Goal: Task Accomplishment & Management: Complete application form

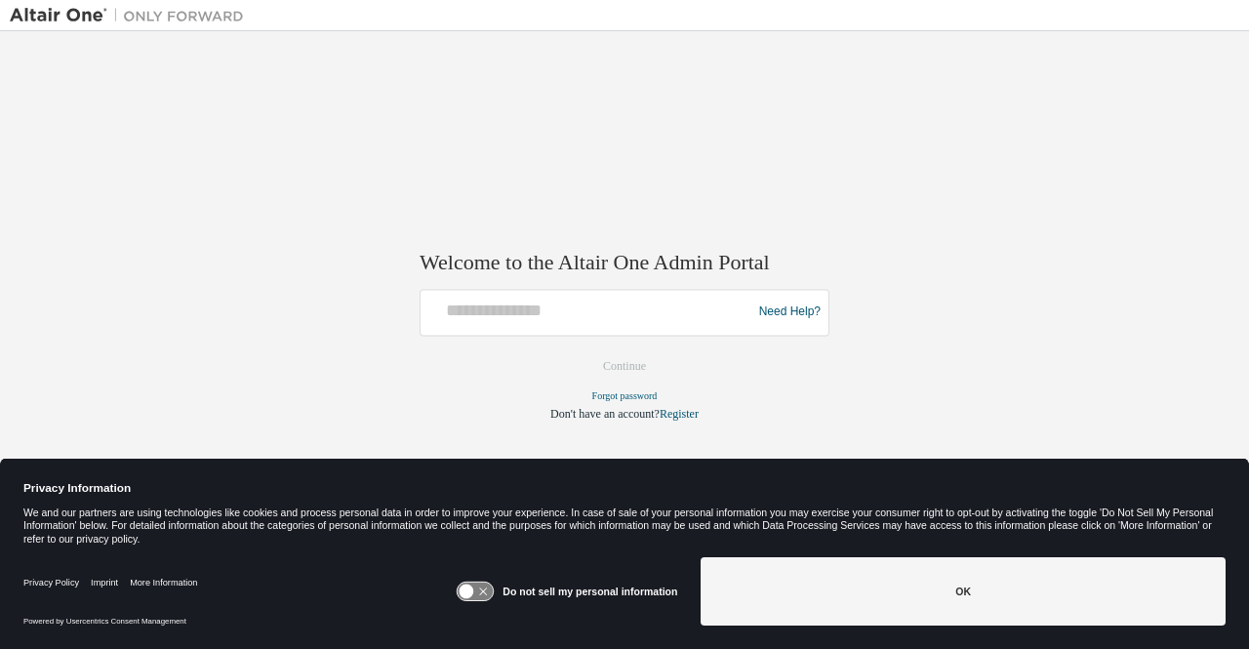
click at [525, 337] on form "Need Help? Please make sure that you provide your Global Login as email (e.g. @…" at bounding box center [625, 355] width 410 height 133
click at [518, 326] on div at bounding box center [589, 312] width 321 height 37
click at [508, 289] on div "Need Help?" at bounding box center [625, 312] width 410 height 47
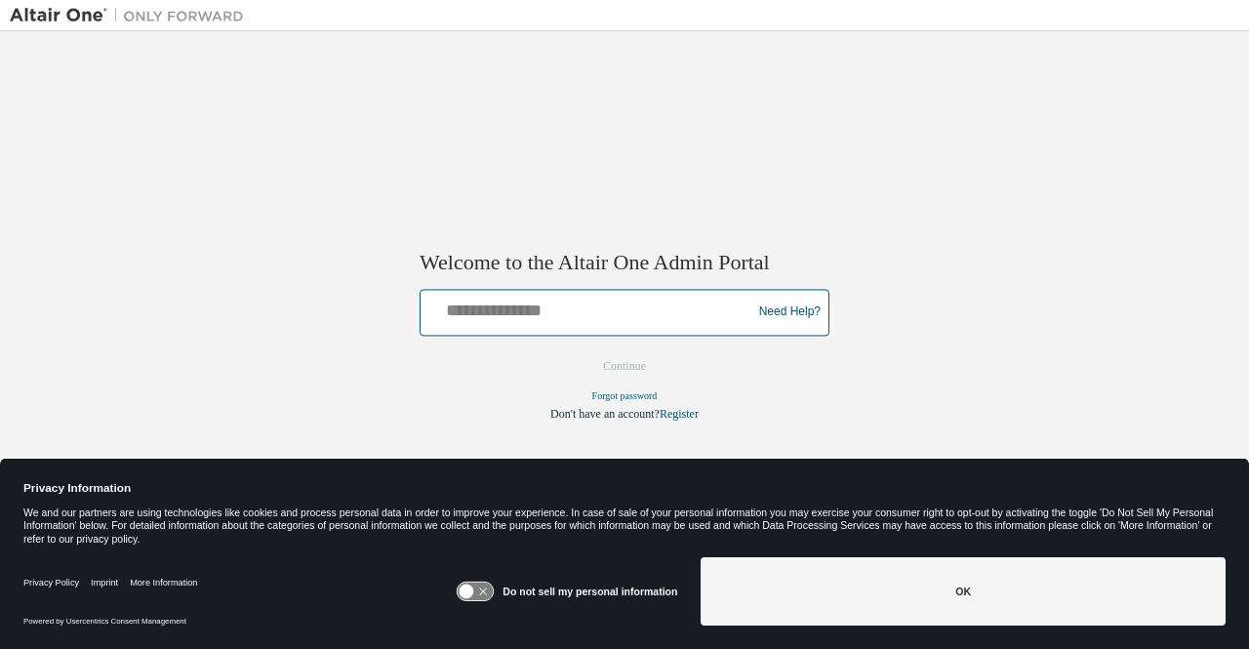
click at [506, 307] on input "text" at bounding box center [589, 308] width 321 height 28
type input "**********"
click at [583, 351] on button "Continue" at bounding box center [625, 365] width 84 height 29
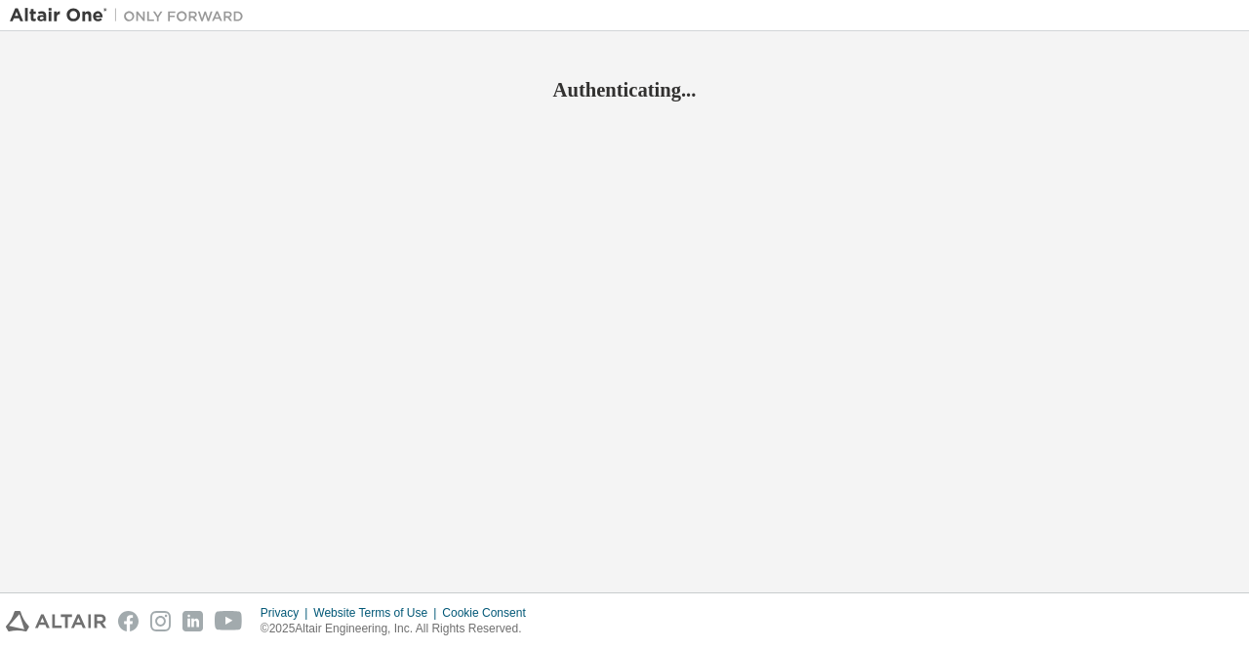
click at [1189, 61] on div "Authenticating..." at bounding box center [625, 72] width 1230 height 62
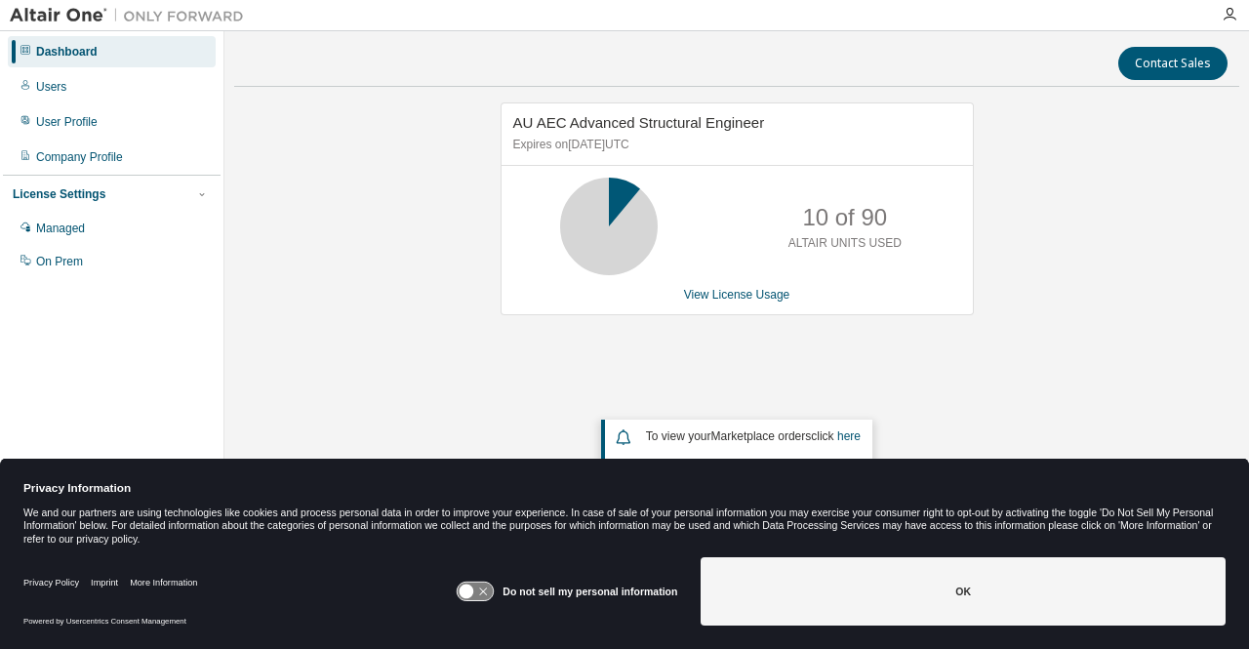
click at [83, 140] on div "Dashboard Users User Profile Company Profile License Settings Managed On Prem" at bounding box center [112, 156] width 218 height 245
click at [80, 202] on div "License Settings" at bounding box center [112, 194] width 198 height 18
click at [75, 194] on div "License Settings" at bounding box center [59, 194] width 93 height 16
click at [61, 239] on div "Managed" at bounding box center [112, 228] width 208 height 31
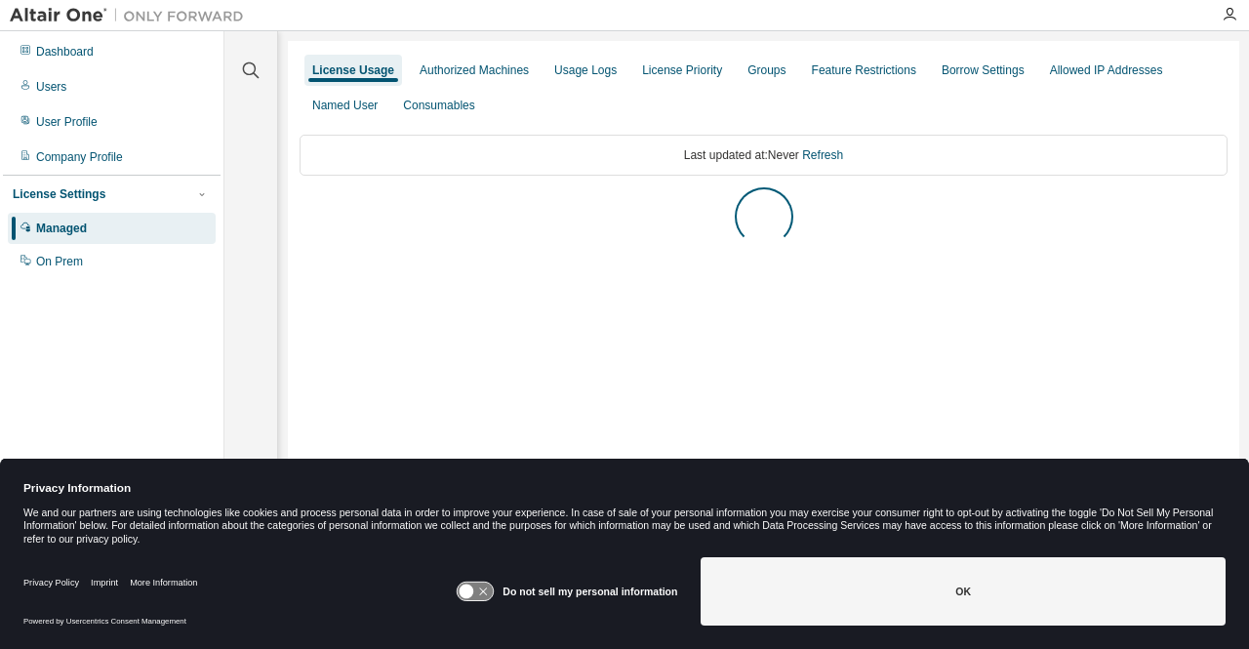
click at [98, 104] on div "Dashboard Users User Profile Company Profile License Settings Managed On Prem" at bounding box center [112, 156] width 218 height 245
click at [86, 86] on div "Users" at bounding box center [112, 86] width 208 height 31
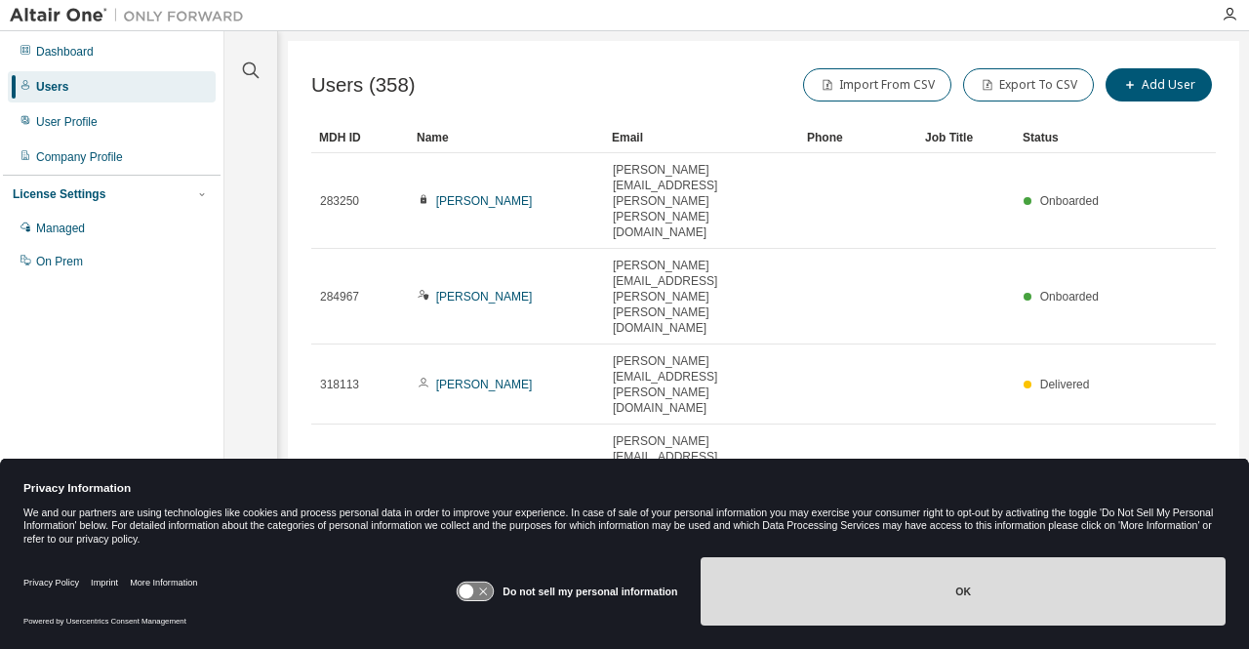
click at [977, 590] on button "OK" at bounding box center [963, 591] width 525 height 68
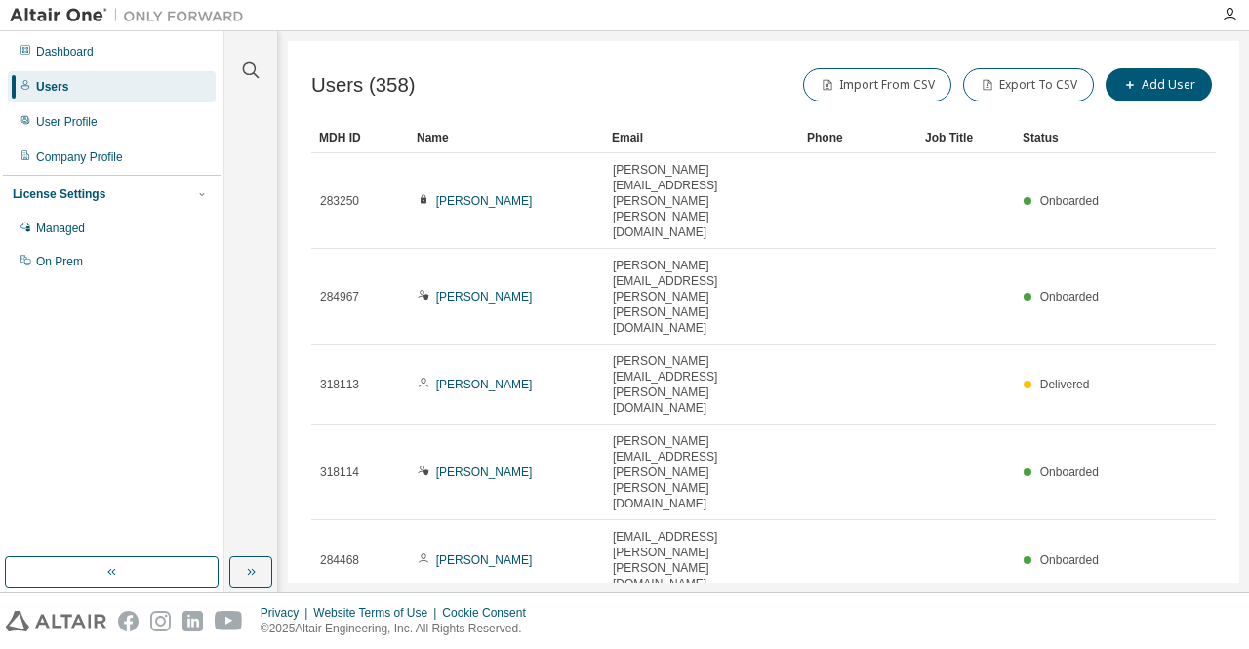
click at [918, 553] on div "100" at bounding box center [944, 546] width 156 height 23
click at [476, 130] on div "Name" at bounding box center [507, 137] width 180 height 31
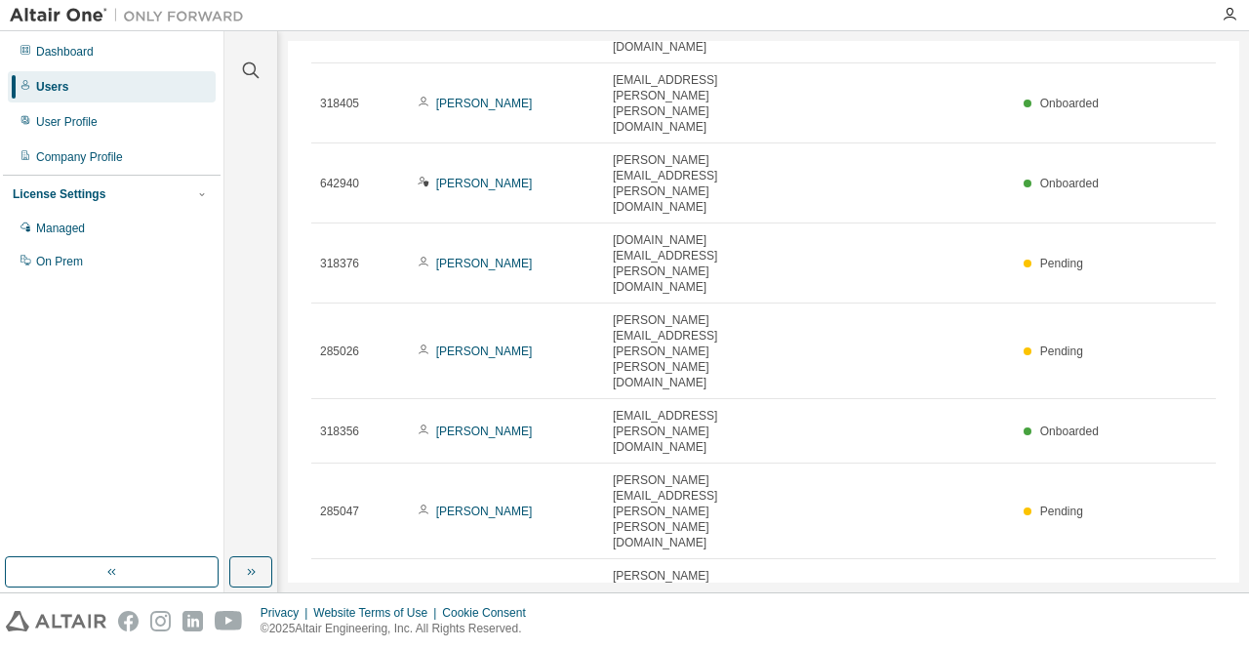
scroll to position [489, 0]
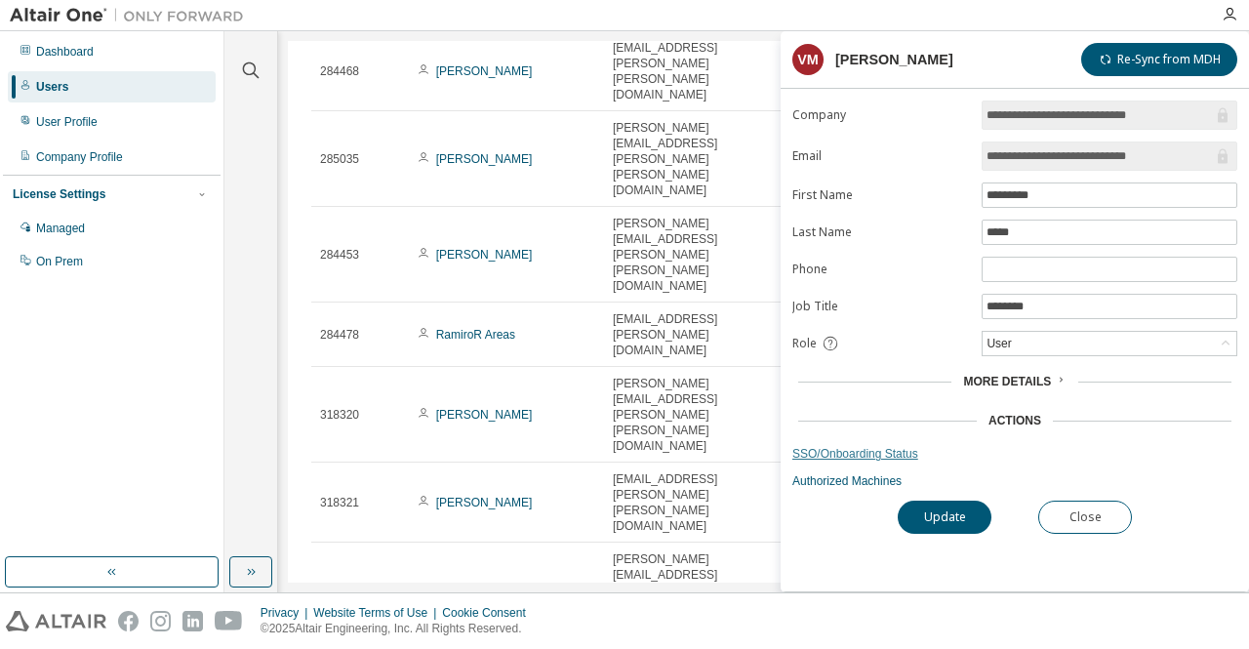
click at [860, 446] on link "SSO/Onboarding Status" at bounding box center [1015, 454] width 445 height 16
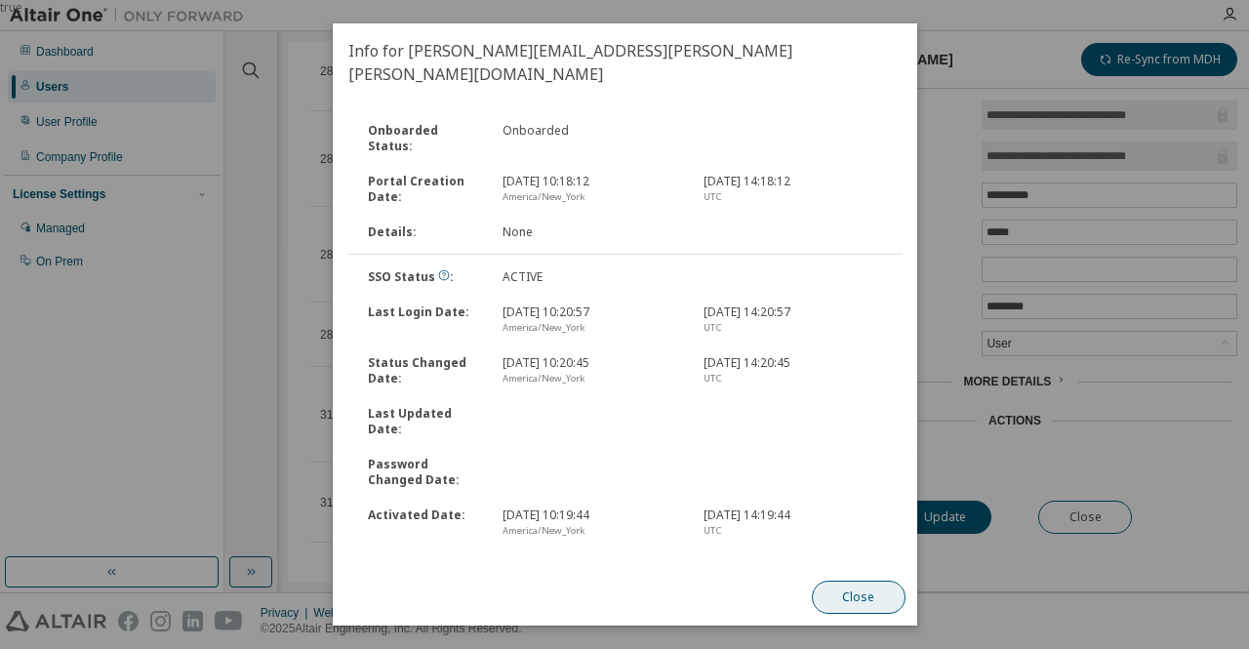
click at [855, 598] on button "Close" at bounding box center [858, 597] width 94 height 33
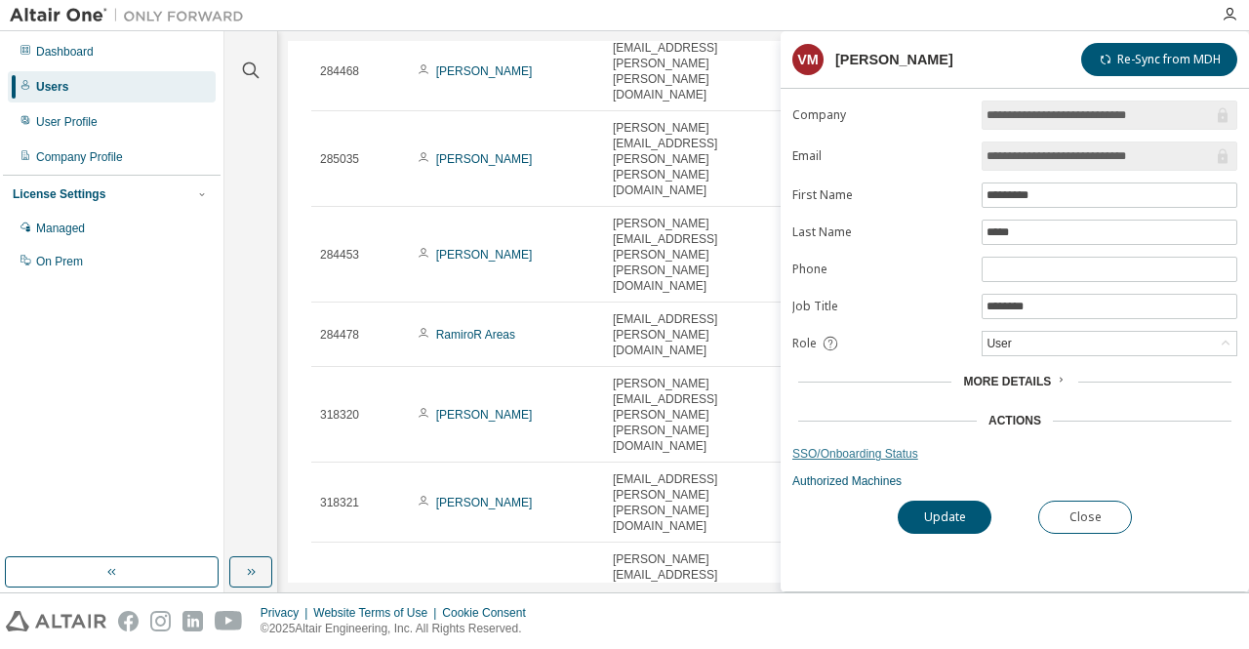
click at [859, 455] on link "SSO/Onboarding Status" at bounding box center [1015, 454] width 445 height 16
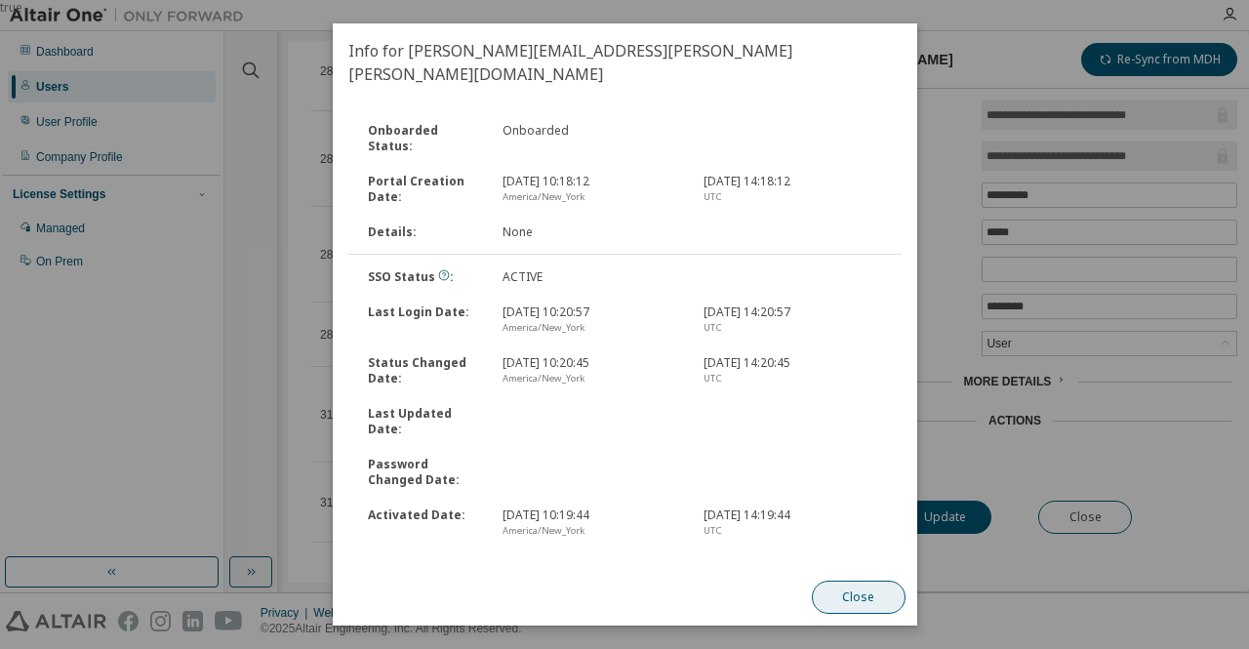
click at [895, 596] on button "Close" at bounding box center [858, 597] width 94 height 33
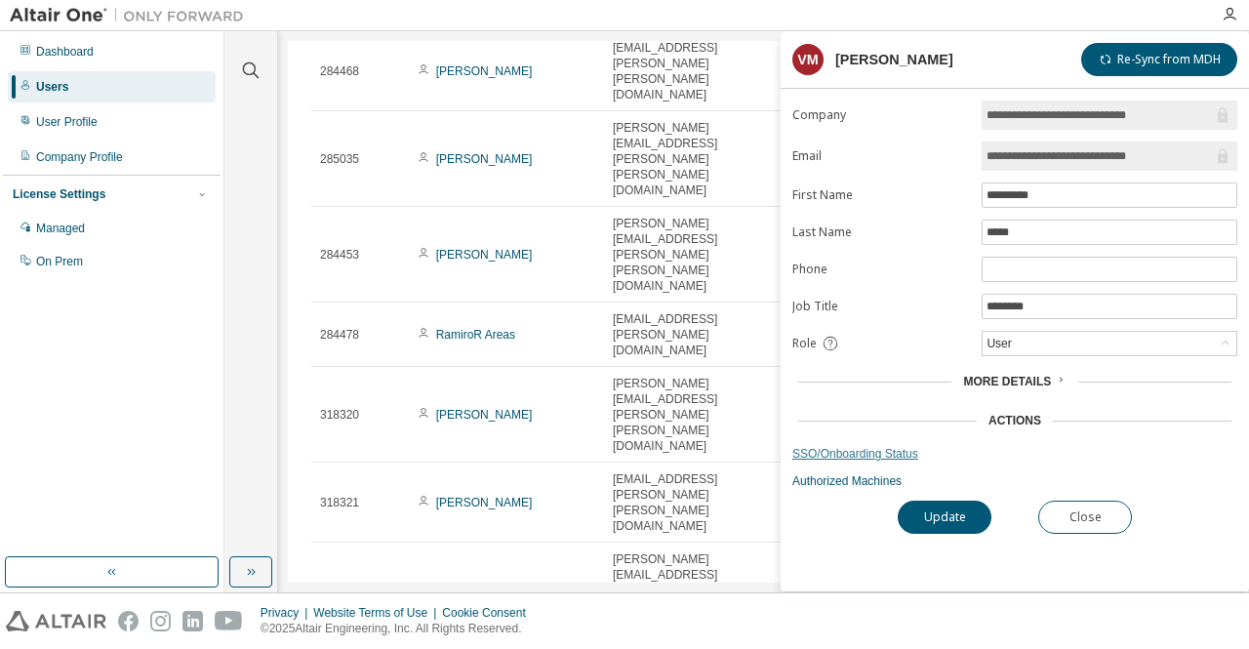
click at [906, 446] on link "SSO/Onboarding Status" at bounding box center [1015, 454] width 445 height 16
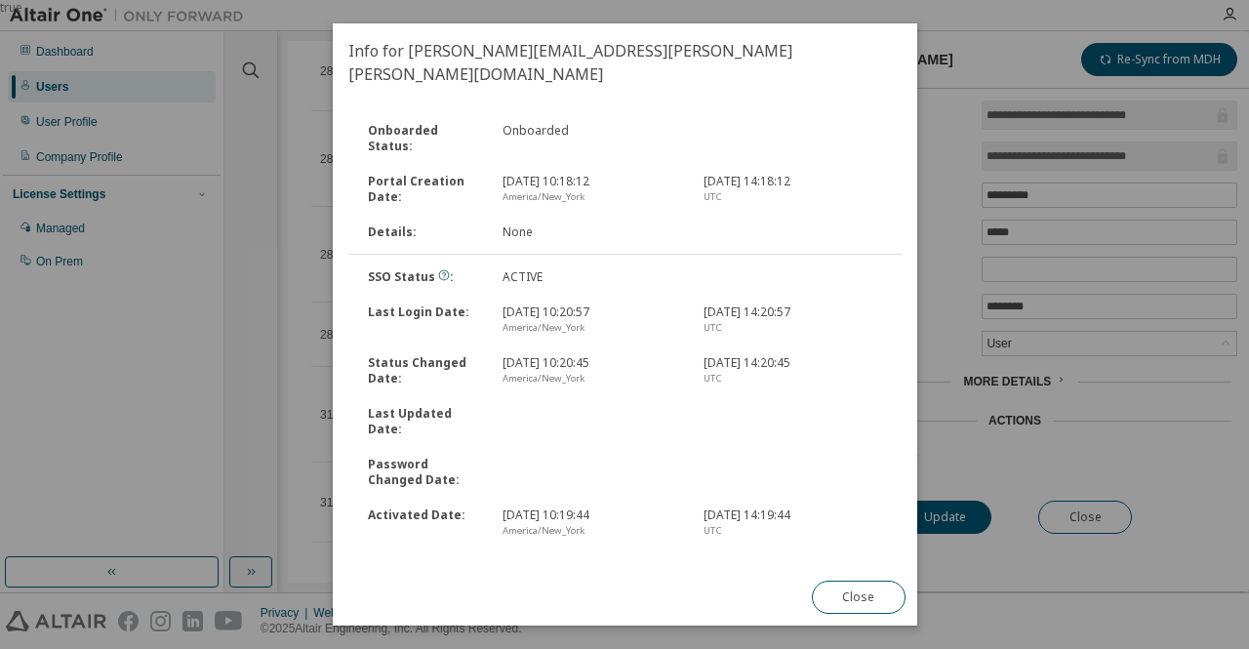
click at [692, 563] on div "Onboarded Status : Onboarded Portal Creation Date : Jul 30, 2024, 10:18:12 Amer…" at bounding box center [625, 336] width 585 height 468
click at [455, 508] on div "Activated Date :" at bounding box center [423, 523] width 135 height 31
click at [452, 406] on div "Last Updated Date :" at bounding box center [423, 421] width 135 height 31
click at [431, 447] on div "Password Changed Date :" at bounding box center [625, 472] width 557 height 51
click at [879, 585] on button "Close" at bounding box center [858, 597] width 94 height 33
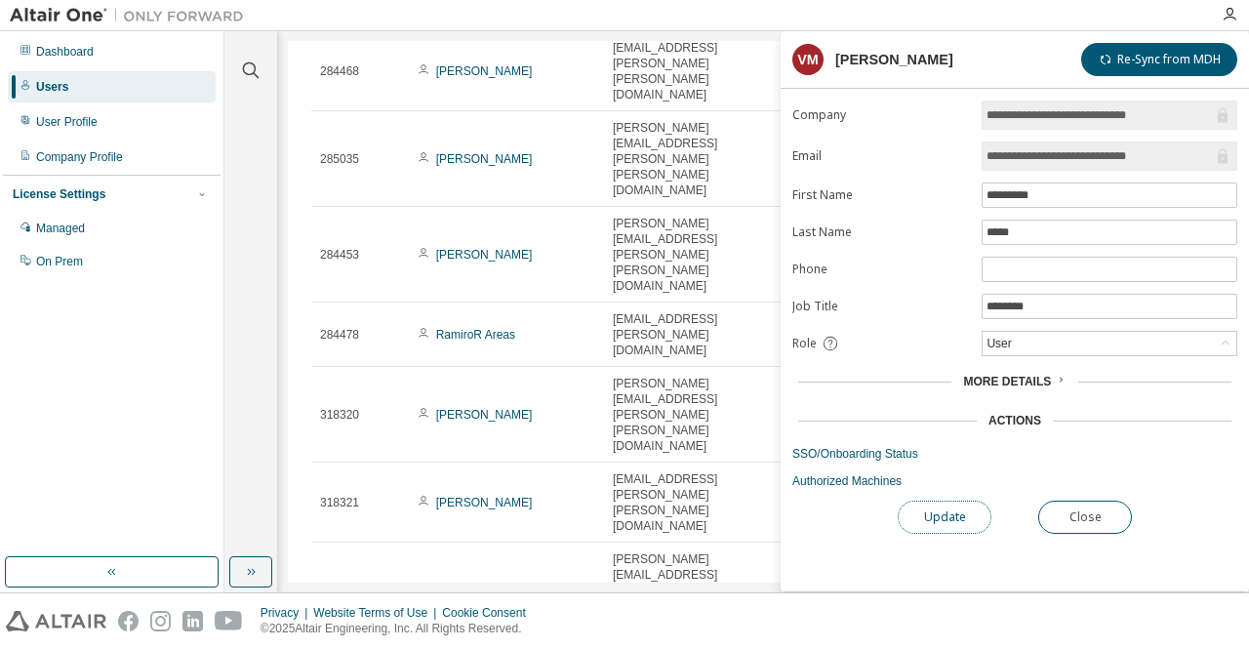
click at [920, 504] on button "Update" at bounding box center [945, 517] width 94 height 33
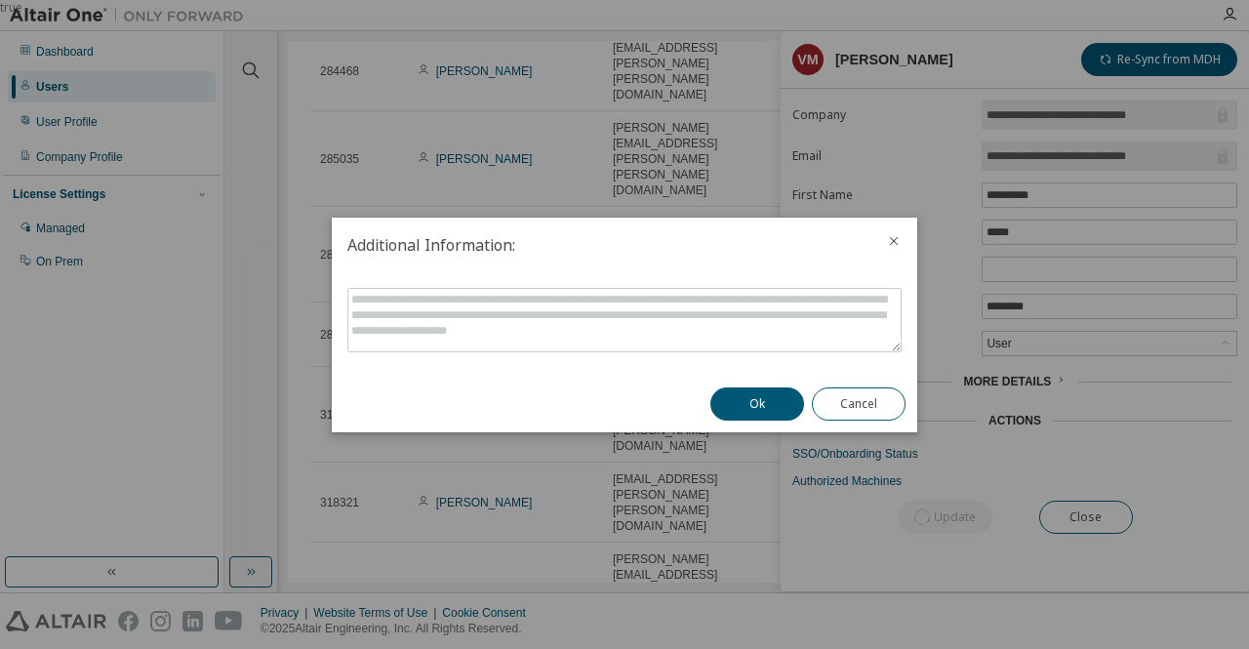
click at [887, 241] on icon "close" at bounding box center [894, 241] width 16 height 16
click at [902, 238] on div at bounding box center [894, 243] width 47 height 51
click at [857, 394] on button "Cancel" at bounding box center [859, 404] width 94 height 33
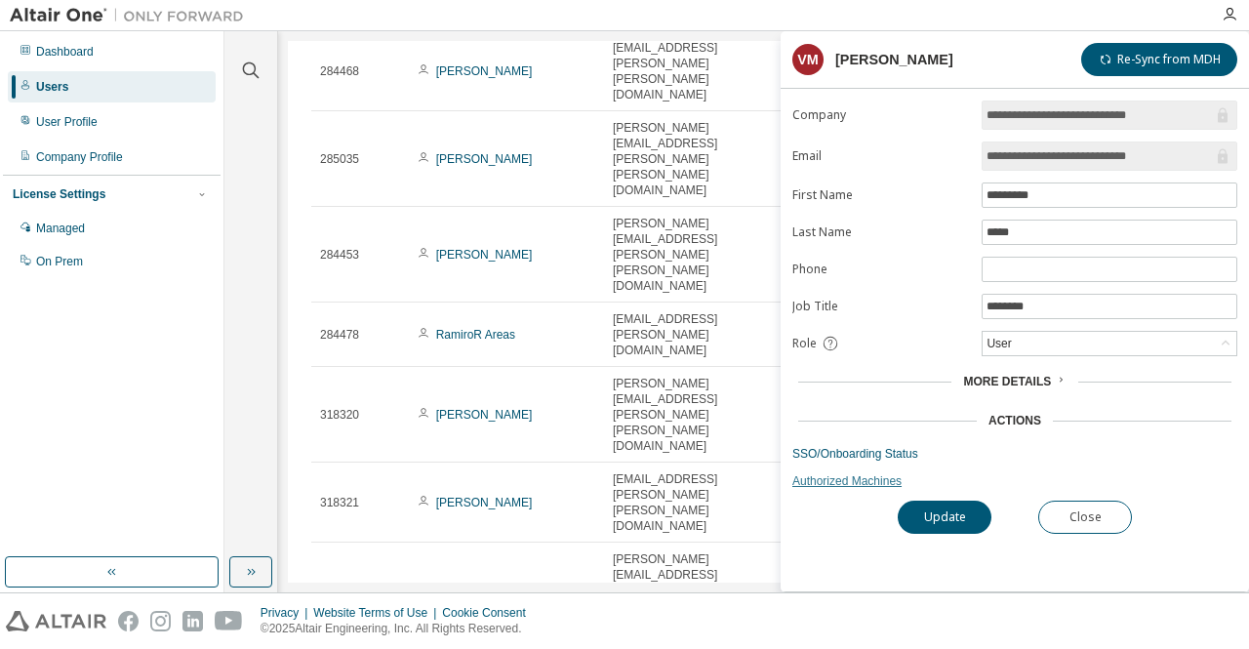
click at [861, 475] on link "Authorized Machines" at bounding box center [1015, 481] width 445 height 16
click at [1109, 44] on button "Re-Sync from MDH" at bounding box center [1160, 59] width 156 height 33
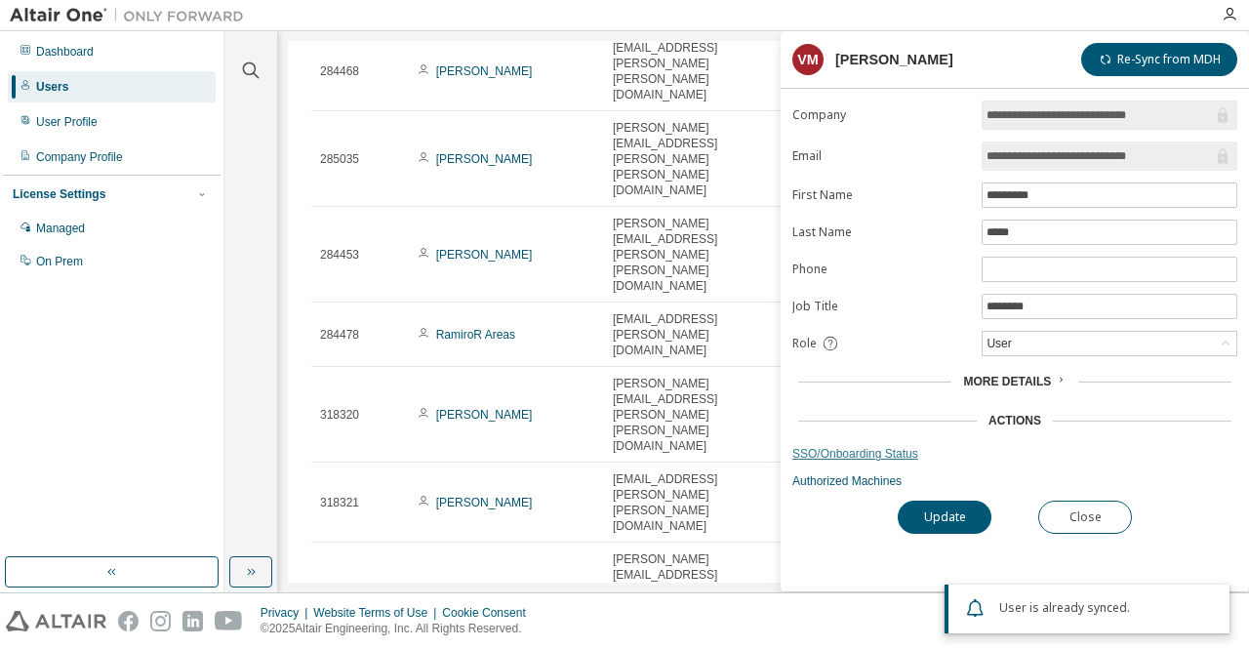
click at [878, 446] on link "SSO/Onboarding Status" at bounding box center [1015, 454] width 445 height 16
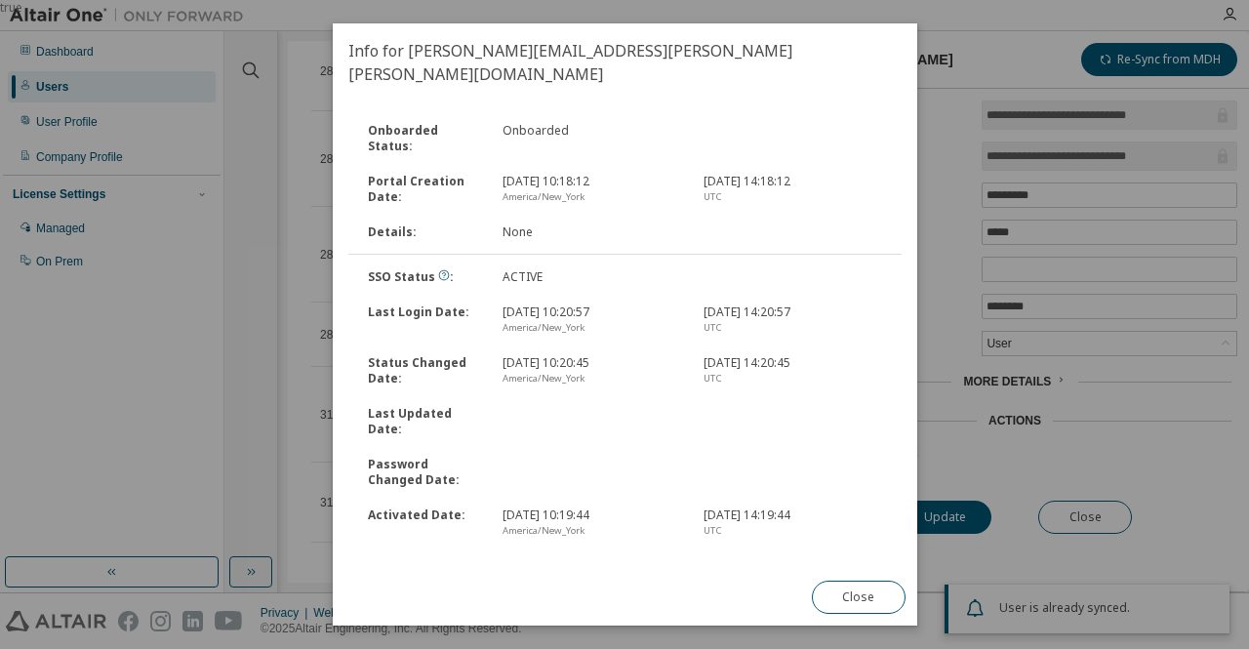
click at [617, 452] on div "Password Changed Date :" at bounding box center [625, 472] width 557 height 51
click at [496, 581] on div "Info for valentina.marin@de-simone.com Onboarded Status : Onboarded Portal Crea…" at bounding box center [625, 324] width 585 height 602
click at [439, 558] on div "Created Date :" at bounding box center [423, 573] width 135 height 31
click at [430, 457] on div "Password Changed Date :" at bounding box center [423, 472] width 135 height 31
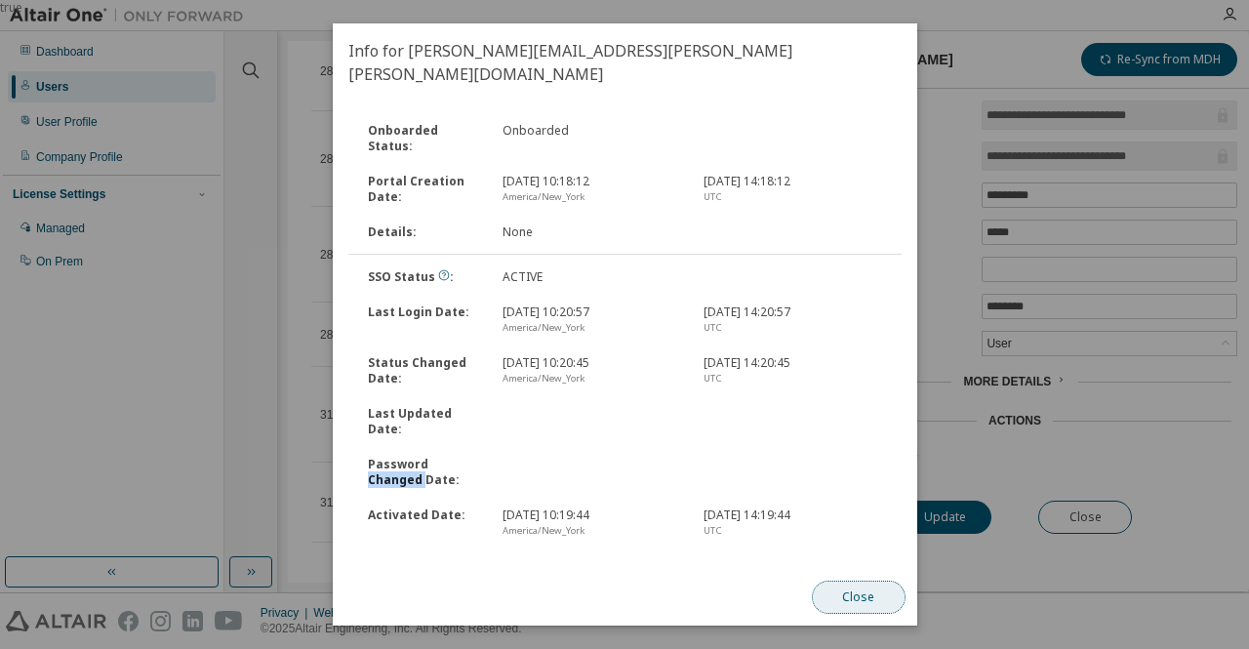
click at [835, 596] on button "Close" at bounding box center [858, 597] width 94 height 33
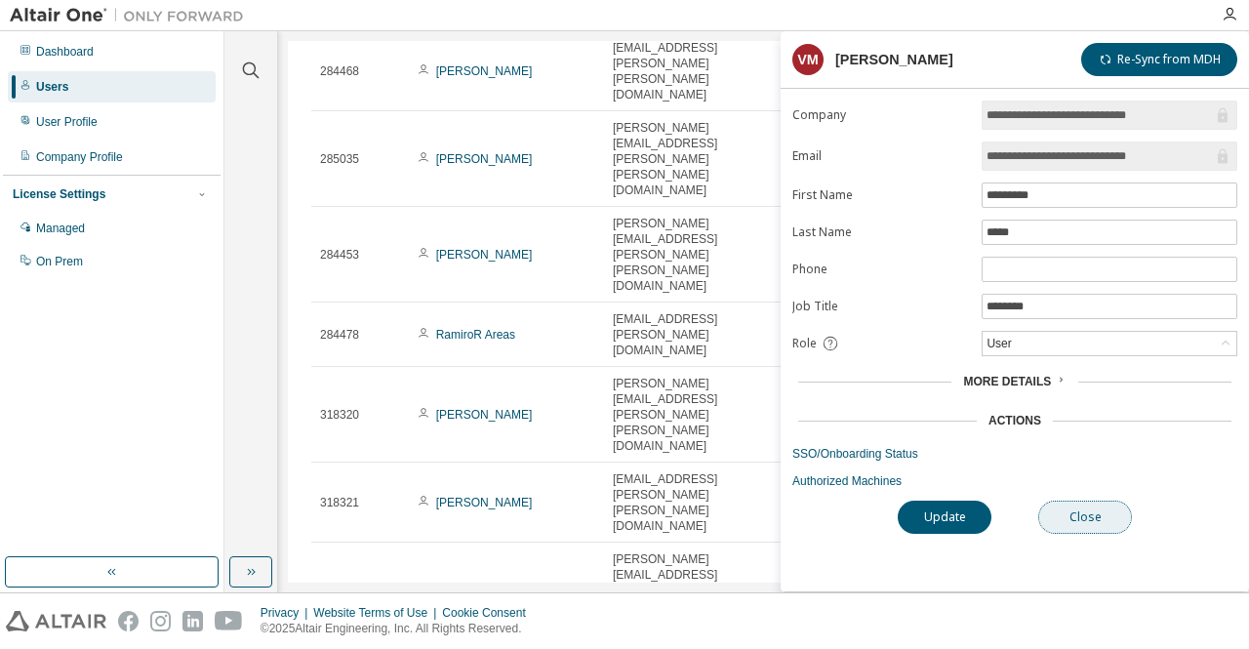
click at [1099, 505] on button "Close" at bounding box center [1086, 517] width 94 height 33
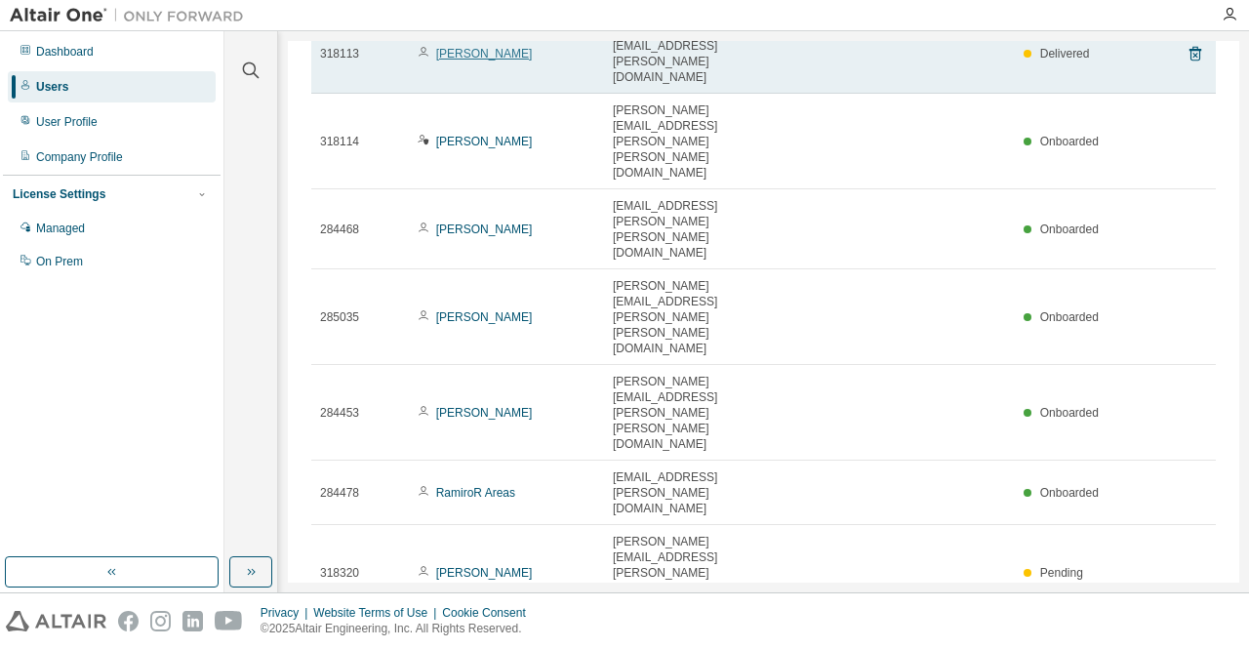
scroll to position [342, 0]
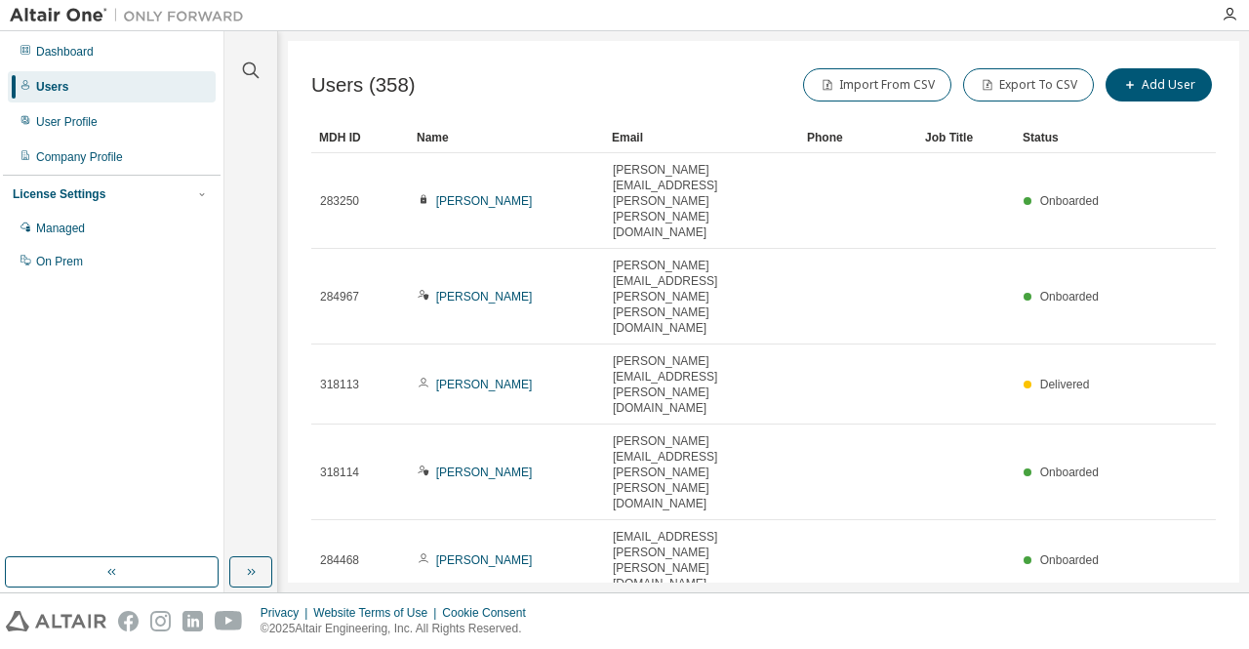
click at [448, 134] on div "Name" at bounding box center [507, 137] width 180 height 31
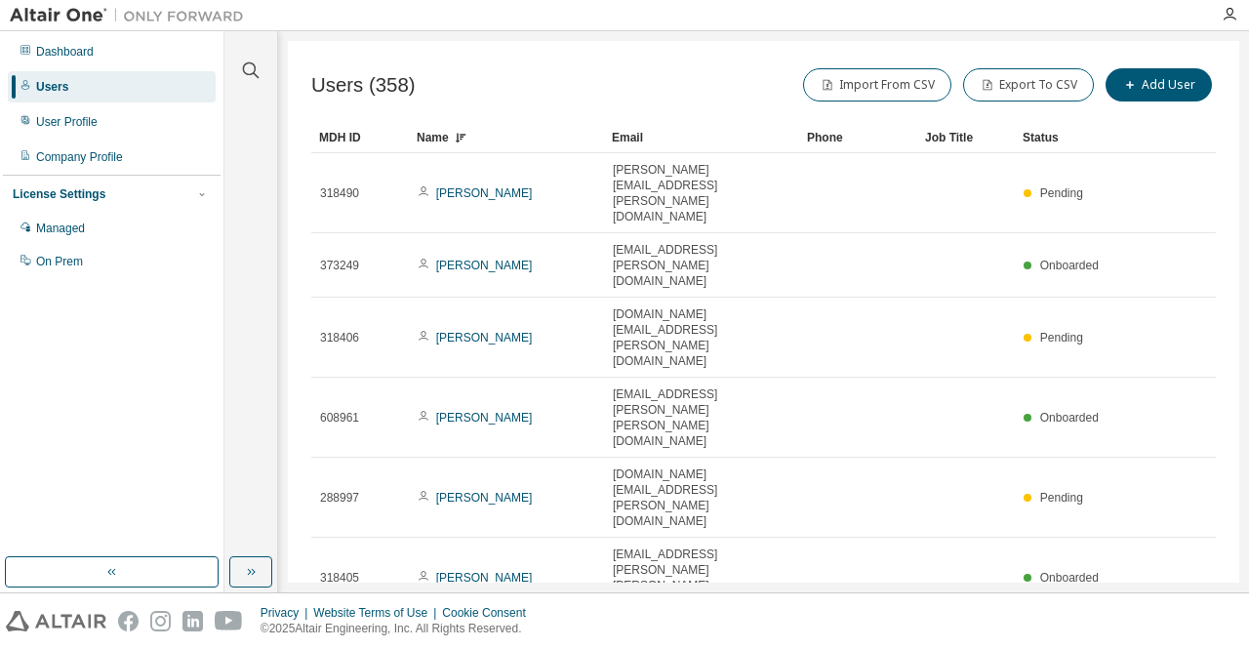
scroll to position [23, 0]
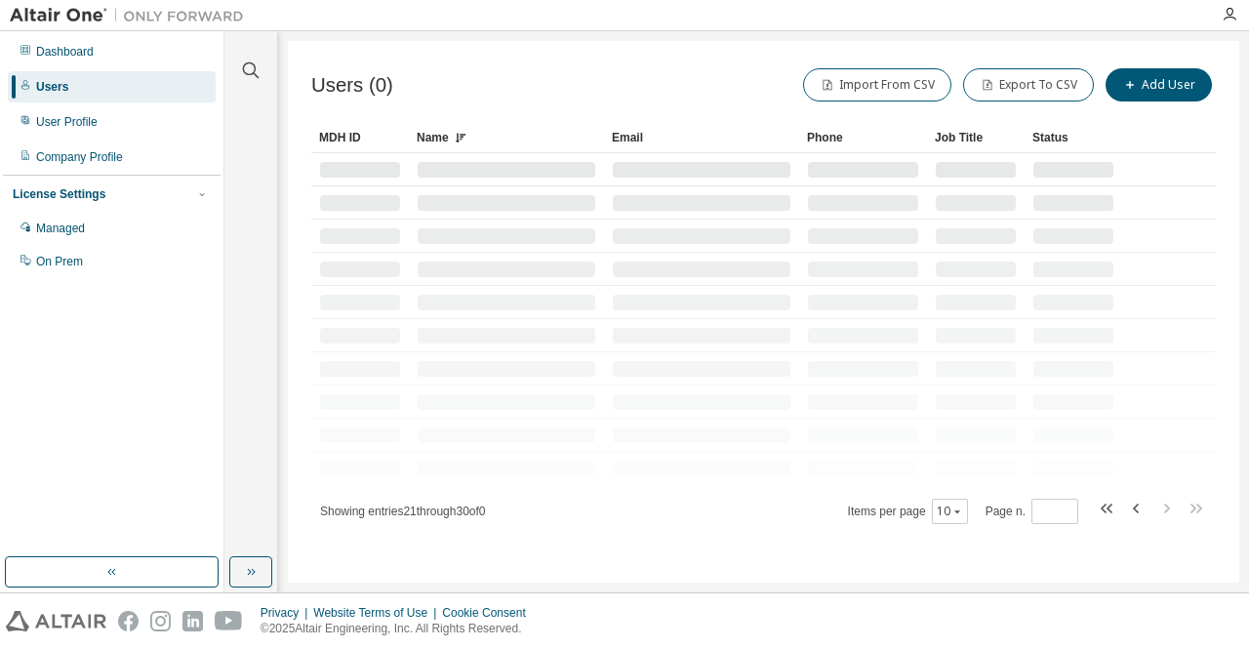
scroll to position [0, 0]
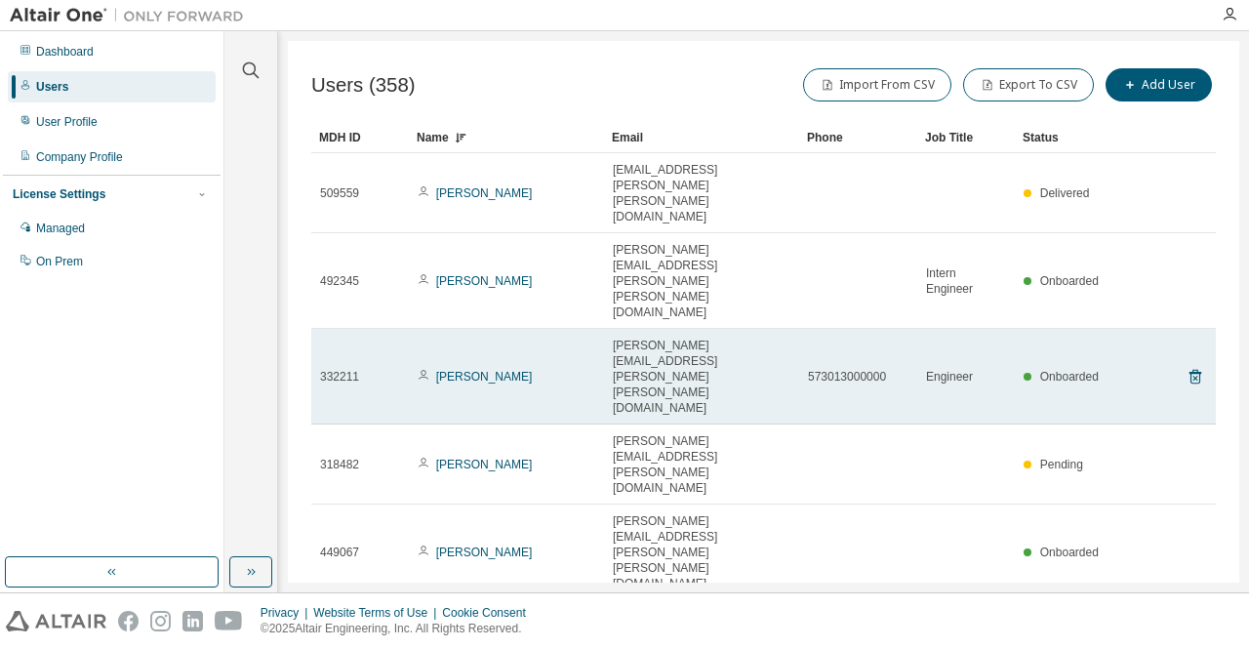
click at [480, 329] on td "Valentina Marin" at bounding box center [506, 377] width 195 height 96
click at [475, 370] on link "Valentina Marin" at bounding box center [484, 377] width 97 height 14
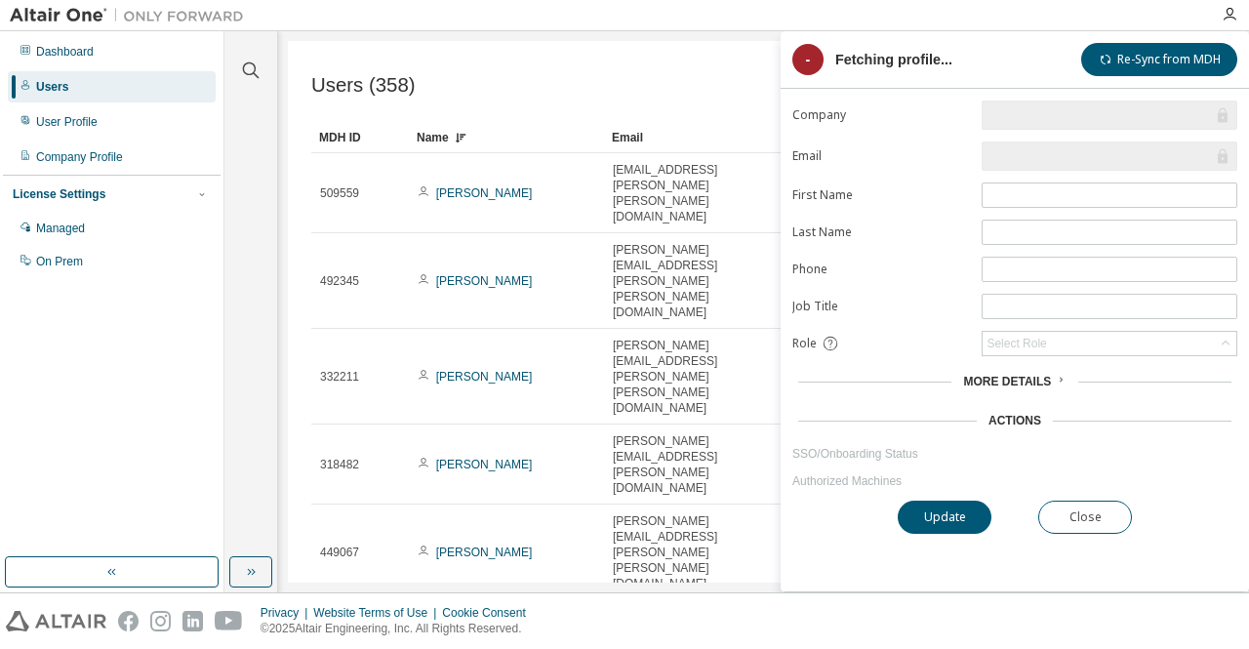
type input "*"
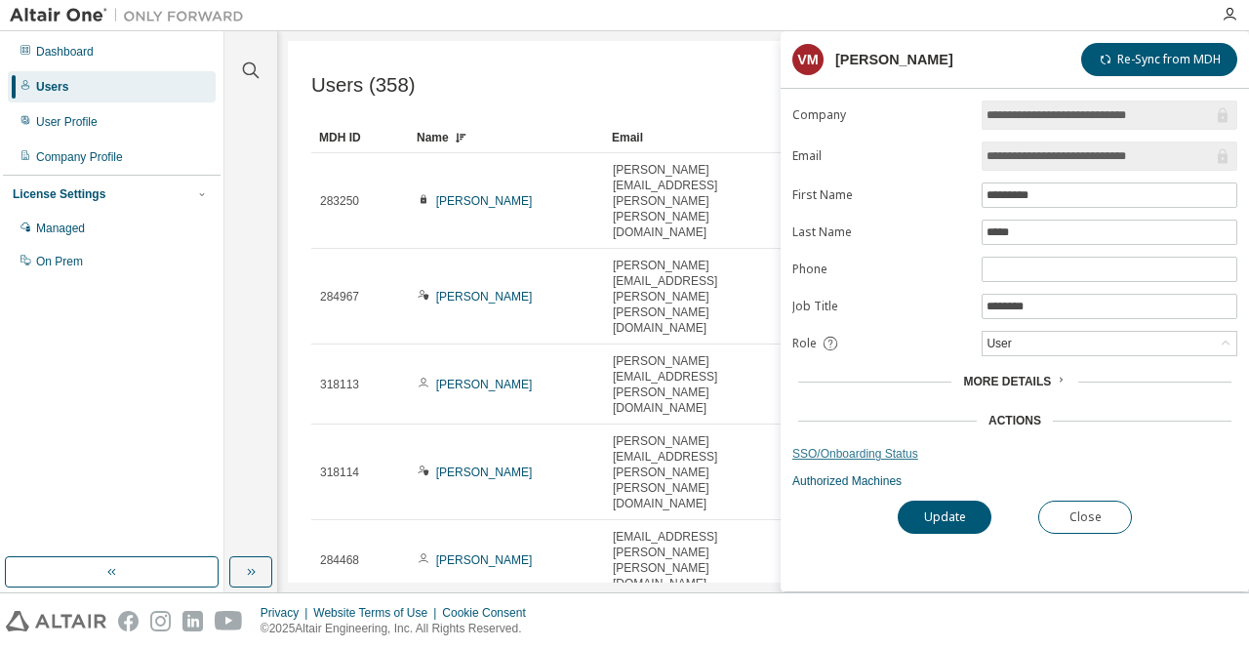
click at [871, 446] on link "SSO/Onboarding Status" at bounding box center [1015, 454] width 445 height 16
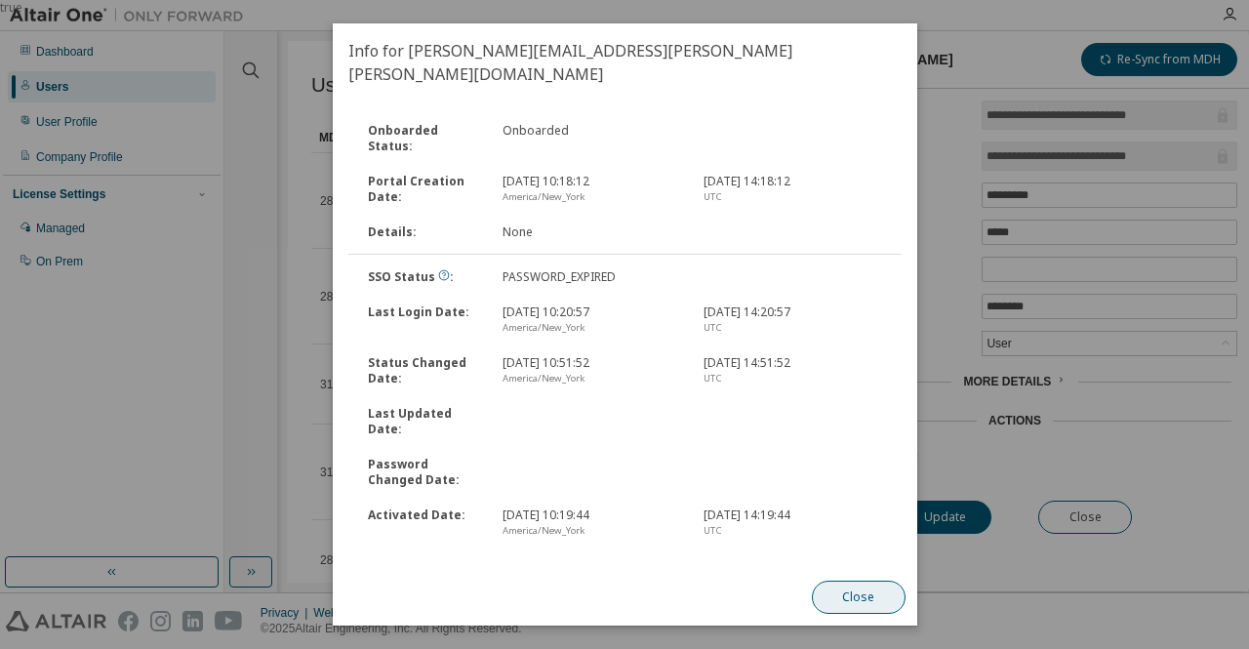
click at [846, 598] on button "Close" at bounding box center [858, 597] width 94 height 33
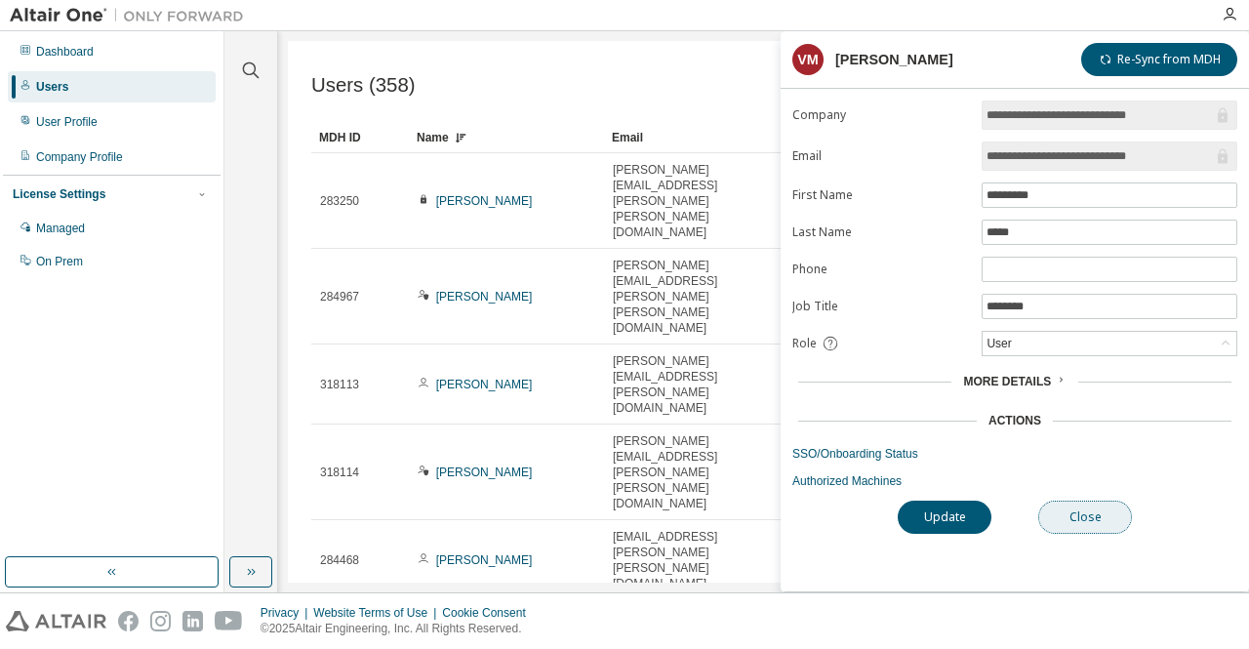
click at [1096, 511] on button "Close" at bounding box center [1086, 517] width 94 height 33
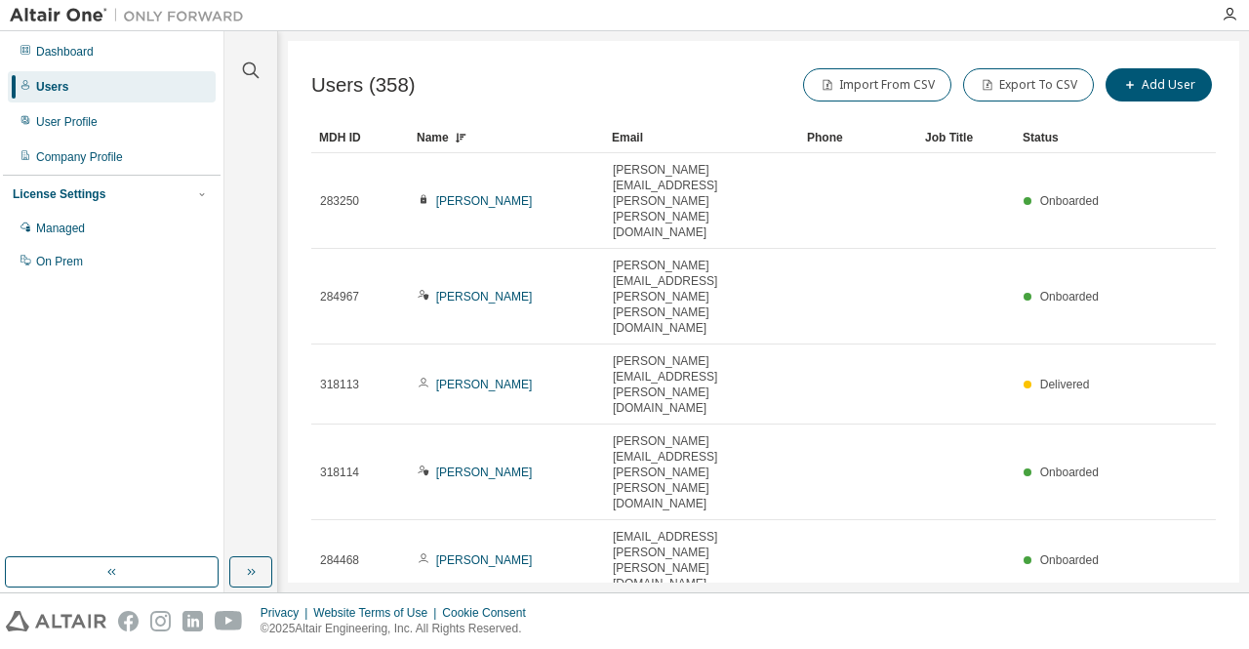
click at [920, 542] on div "100" at bounding box center [944, 546] width 156 height 23
click at [418, 132] on div "Name" at bounding box center [507, 137] width 180 height 31
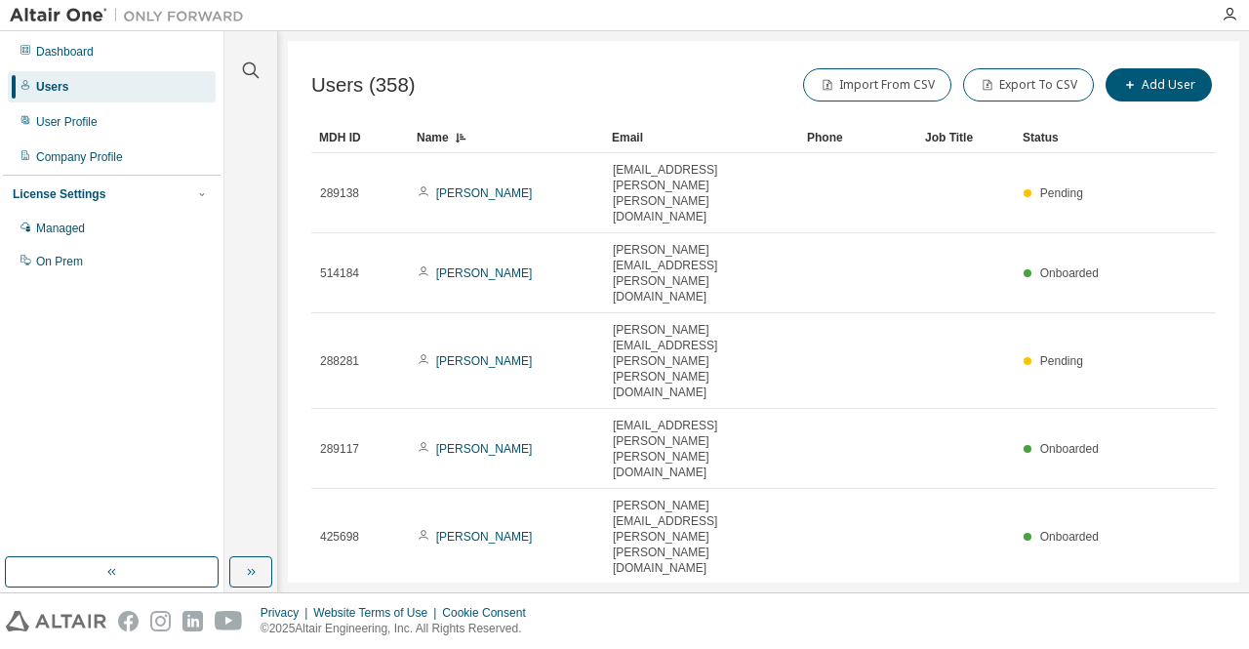
click at [439, 142] on div "Name" at bounding box center [507, 137] width 180 height 31
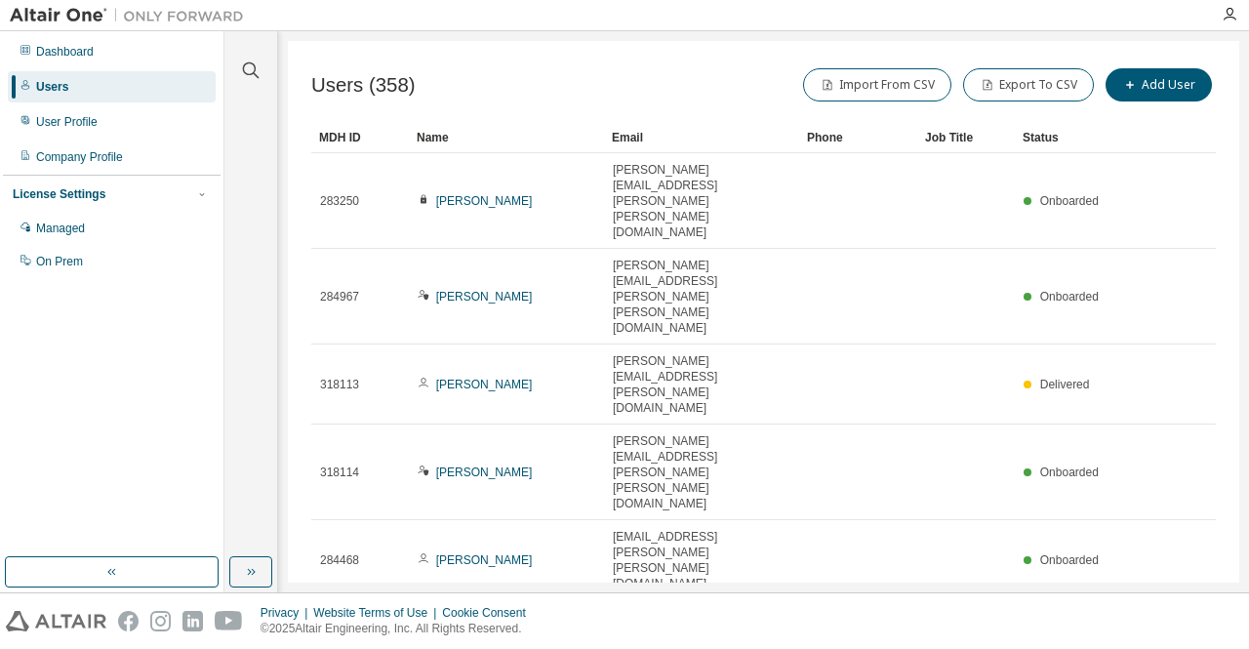
click at [439, 139] on div "Name" at bounding box center [507, 137] width 180 height 31
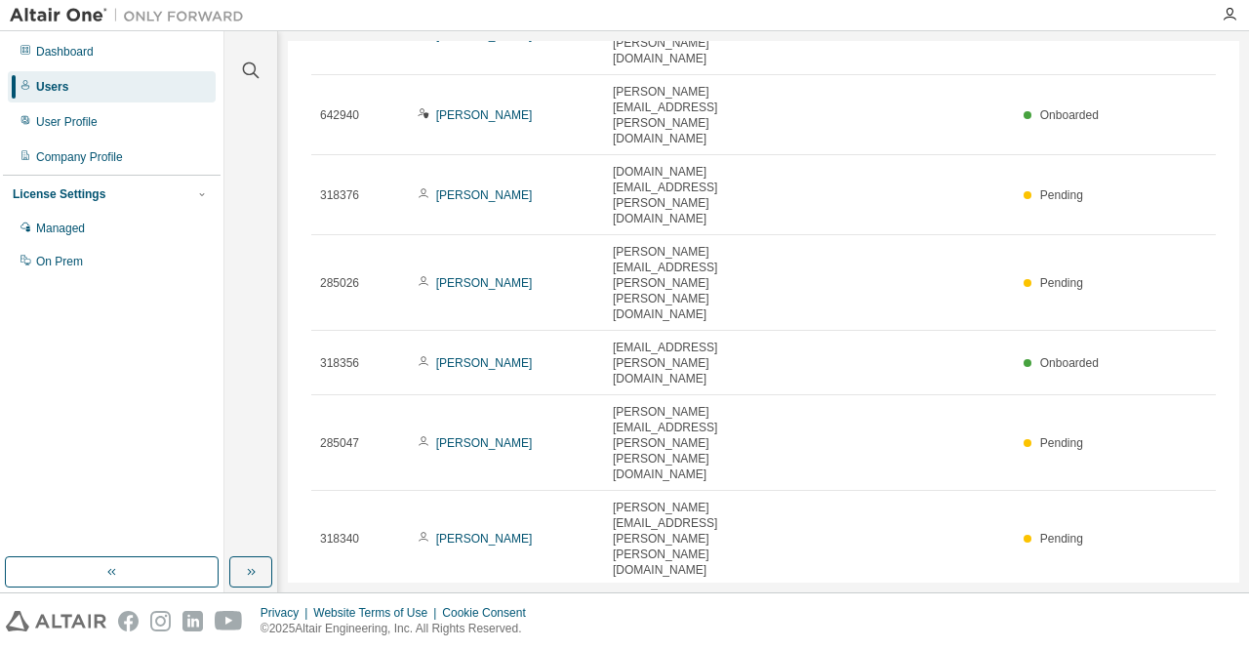
scroll to position [544, 0]
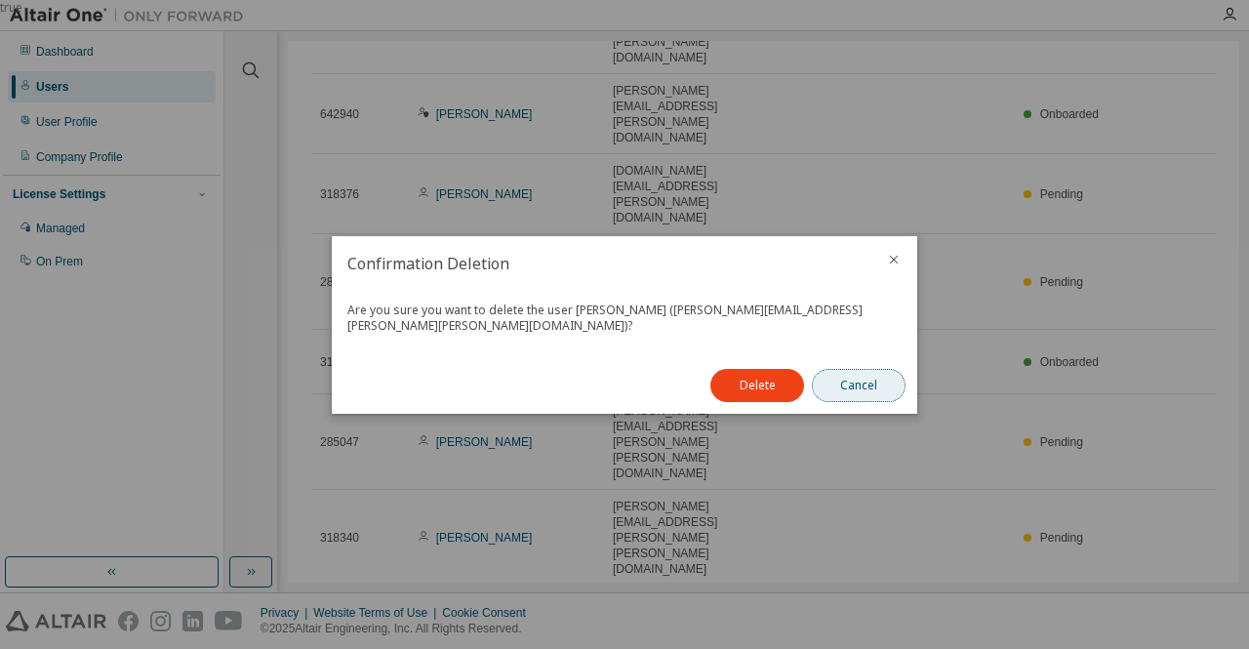
click at [882, 371] on button "Cancel" at bounding box center [859, 385] width 94 height 33
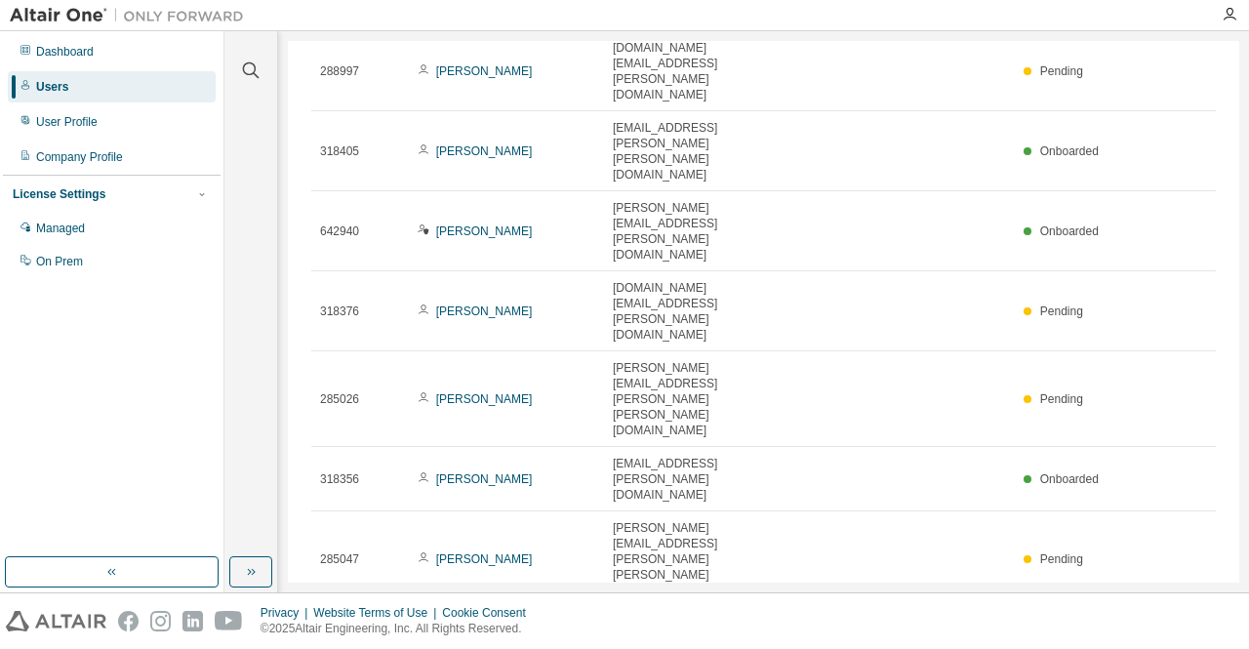
scroll to position [489, 0]
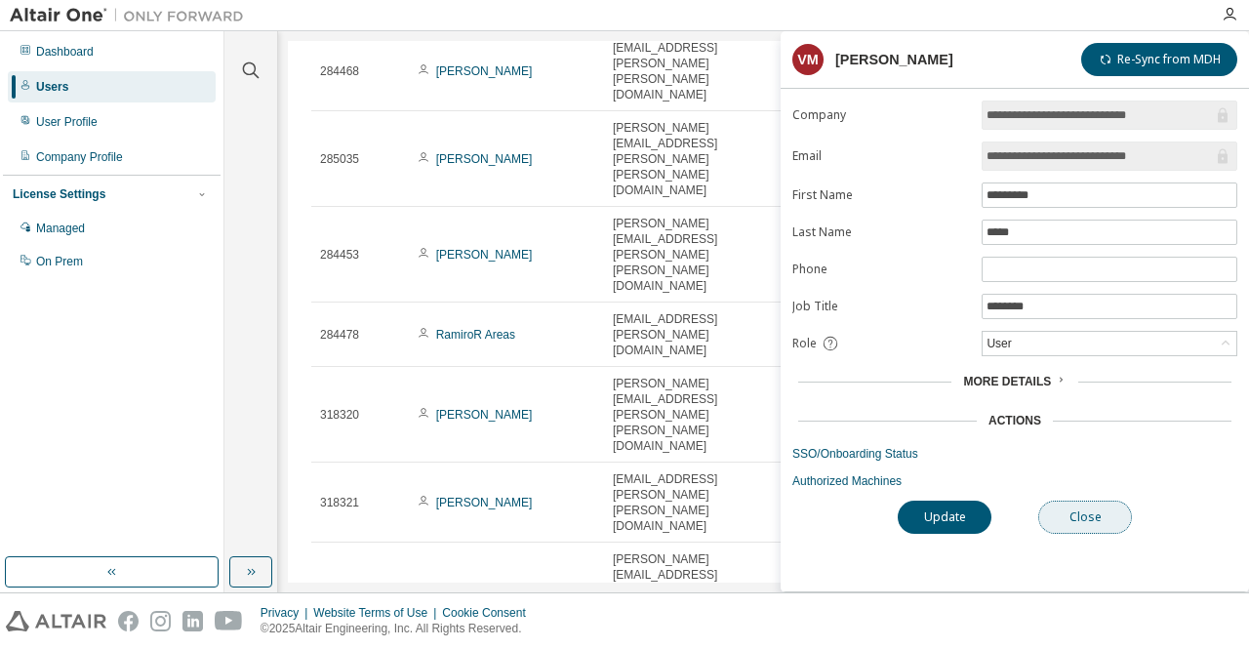
click at [1105, 519] on button "Close" at bounding box center [1086, 517] width 94 height 33
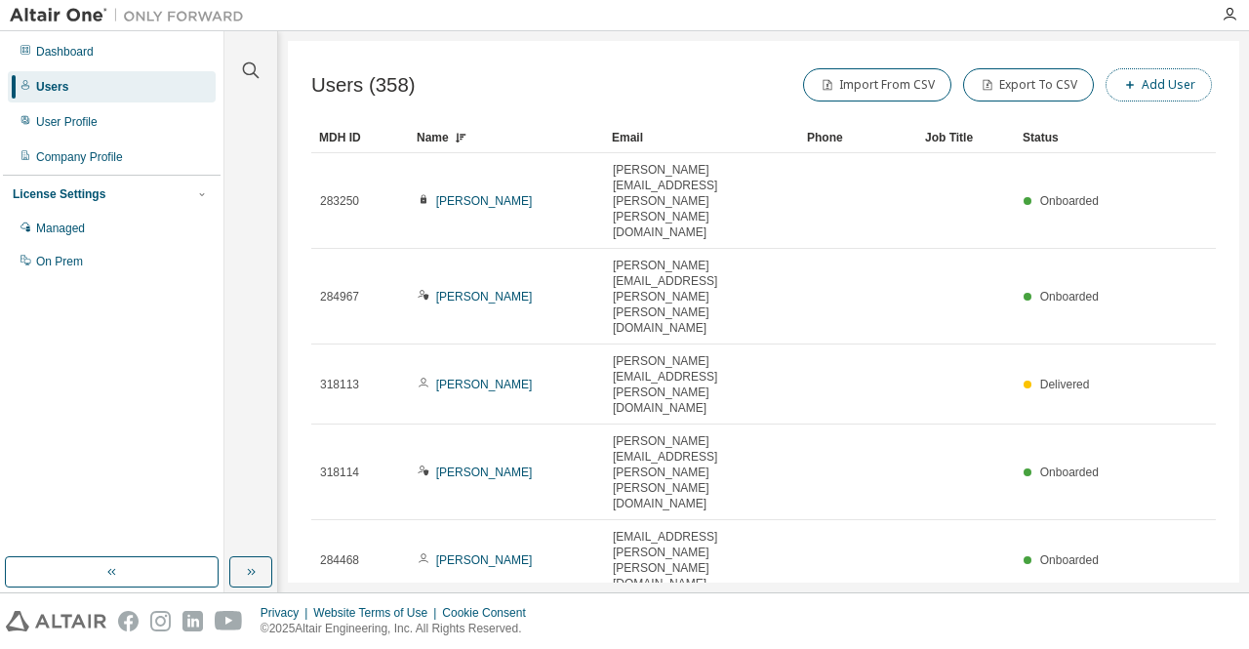
click at [1137, 81] on button "Add User" at bounding box center [1159, 84] width 106 height 33
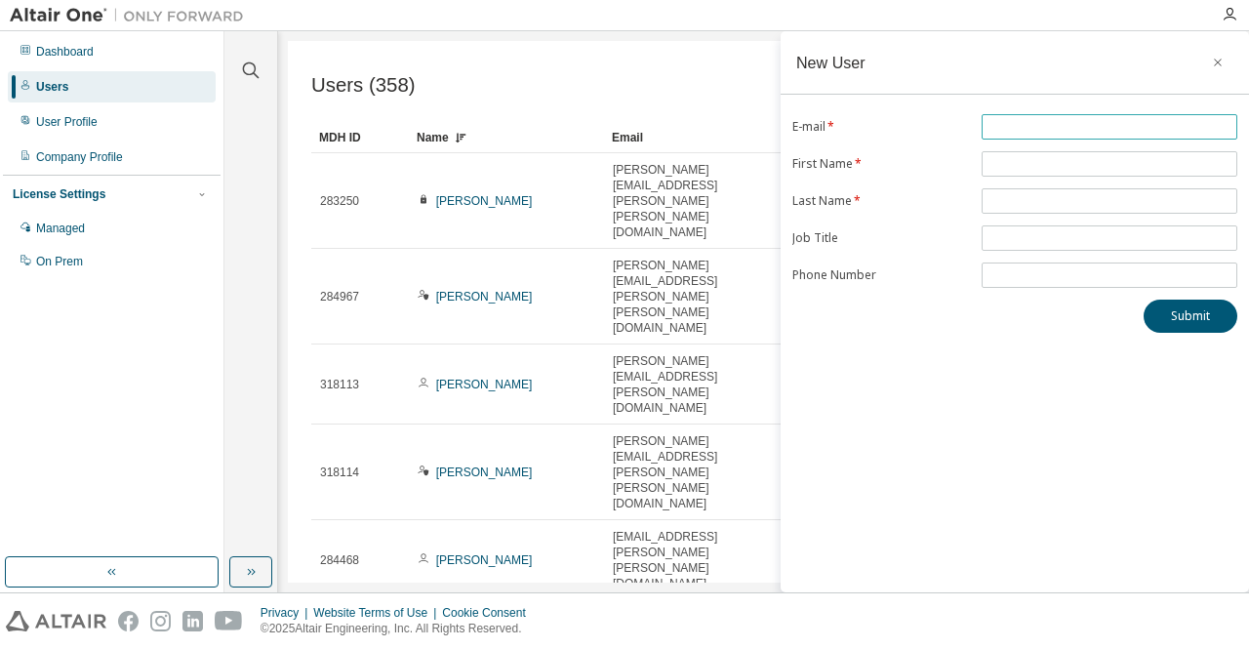
click at [1021, 120] on input "text" at bounding box center [1110, 127] width 246 height 16
click at [1219, 69] on icon "button" at bounding box center [1218, 63] width 14 height 16
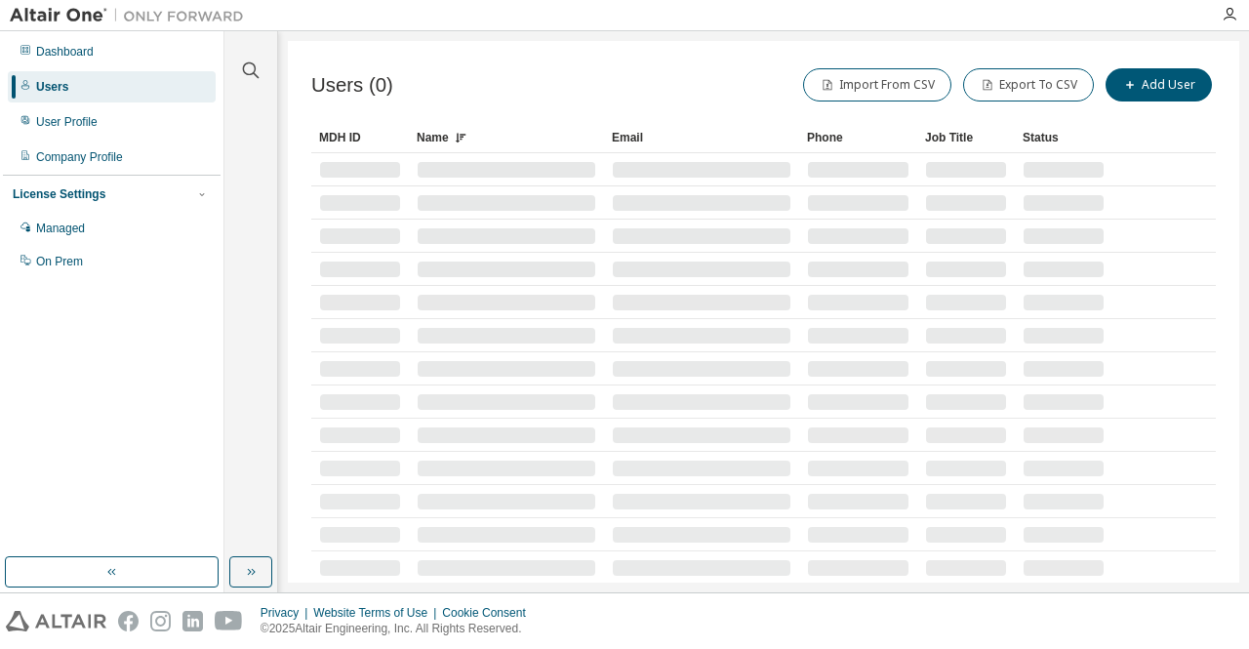
click at [462, 128] on div "Name" at bounding box center [507, 137] width 180 height 31
click at [451, 139] on div "Name" at bounding box center [507, 137] width 180 height 31
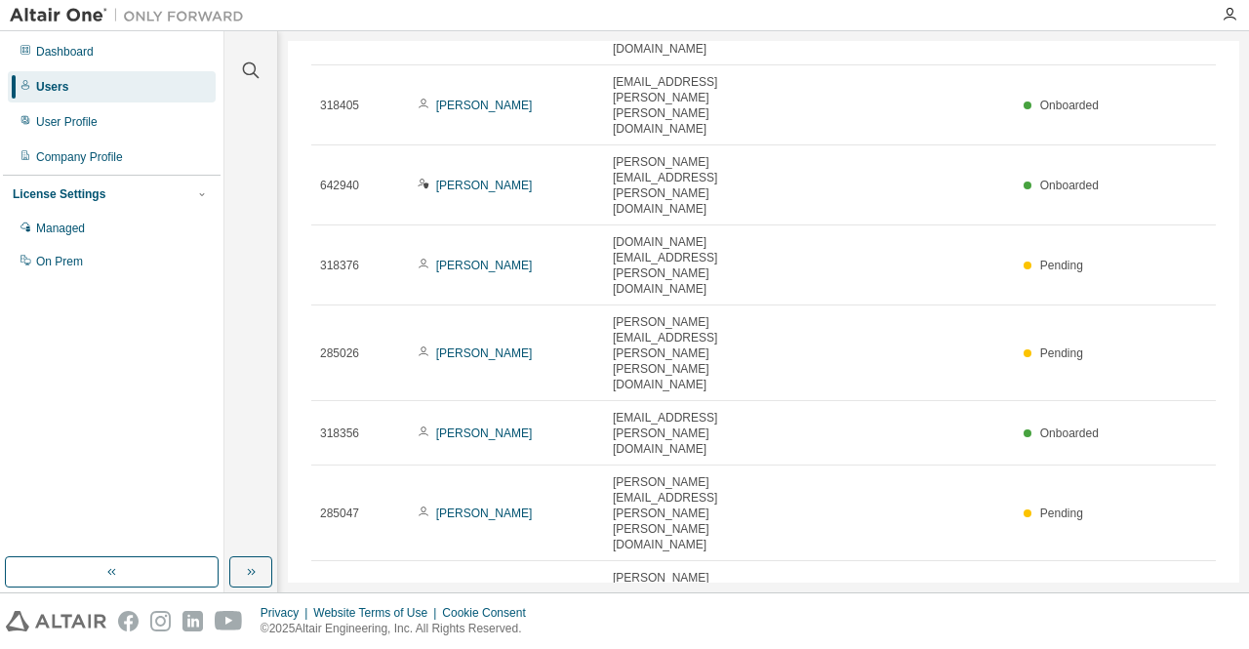
scroll to position [484, 0]
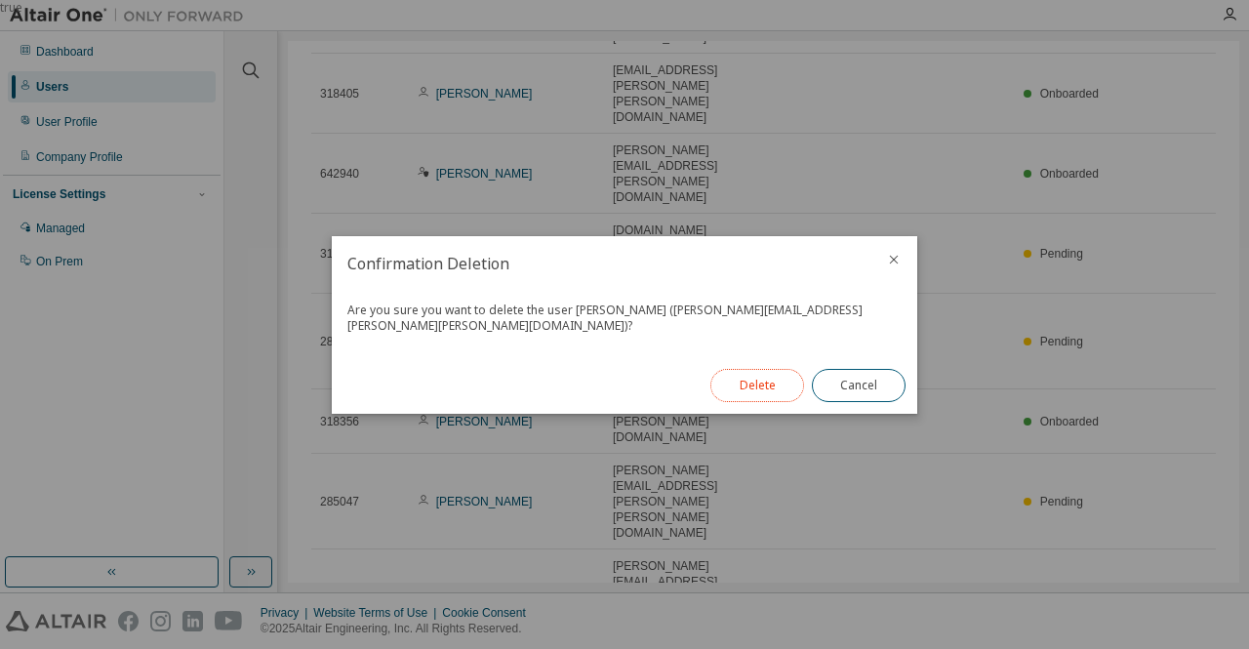
click at [773, 391] on button "Delete" at bounding box center [758, 385] width 94 height 33
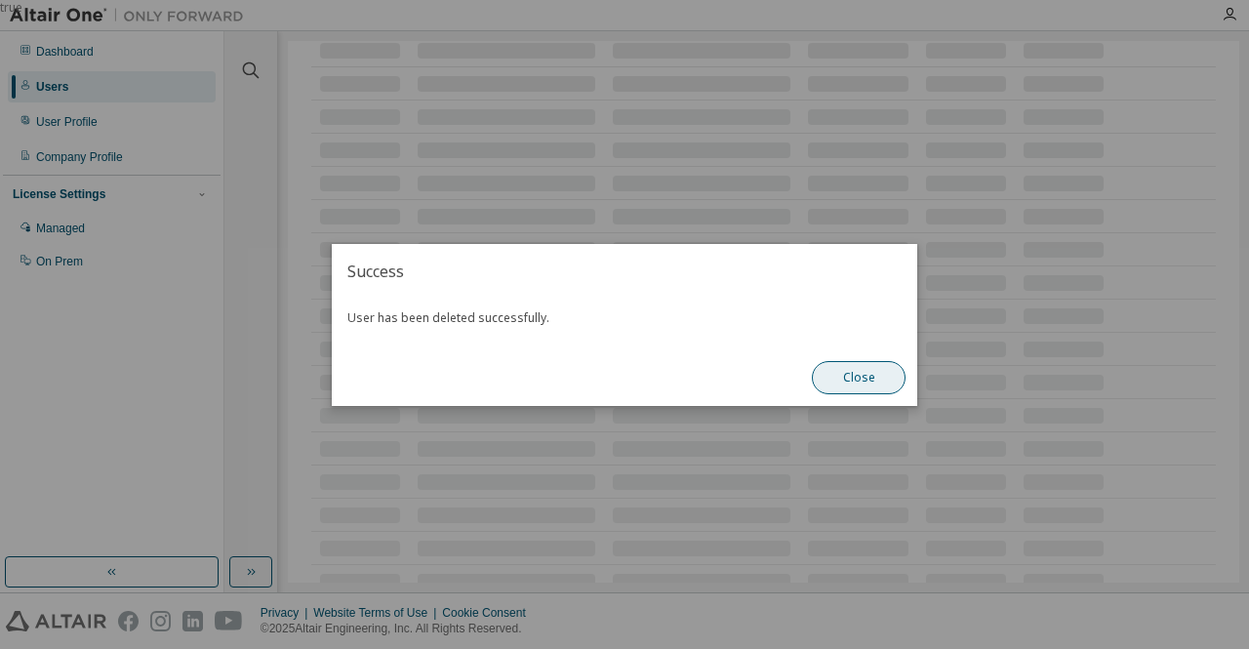
click at [888, 378] on button "Close" at bounding box center [859, 377] width 94 height 33
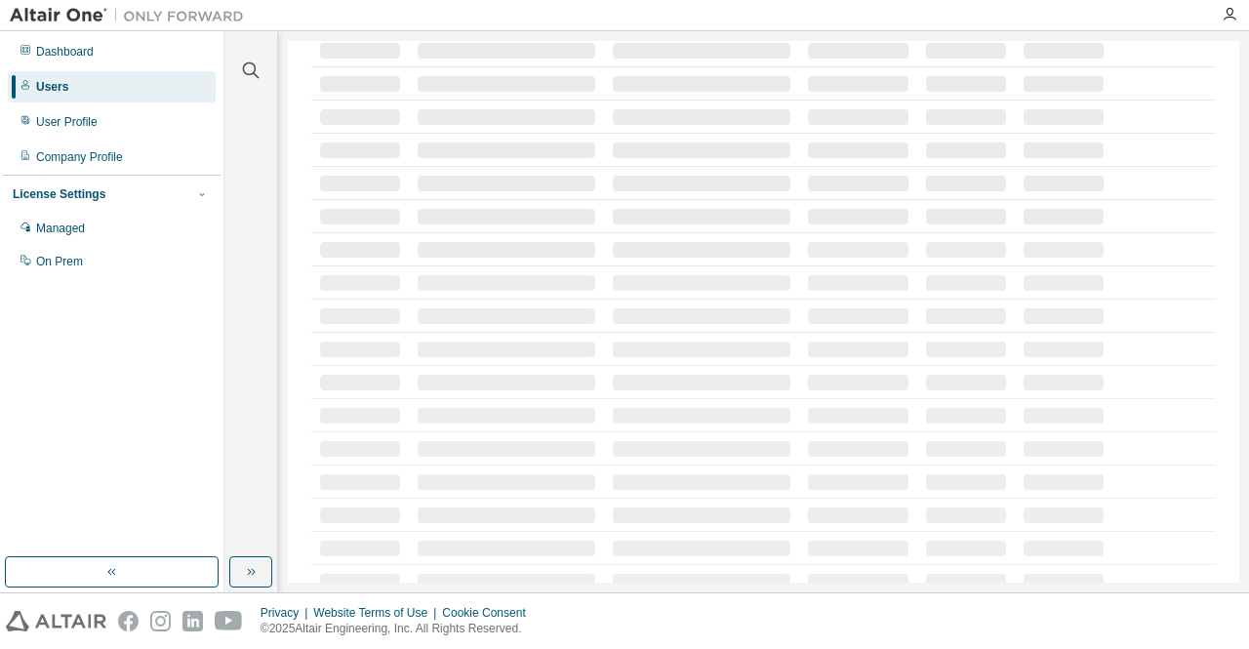
scroll to position [0, 0]
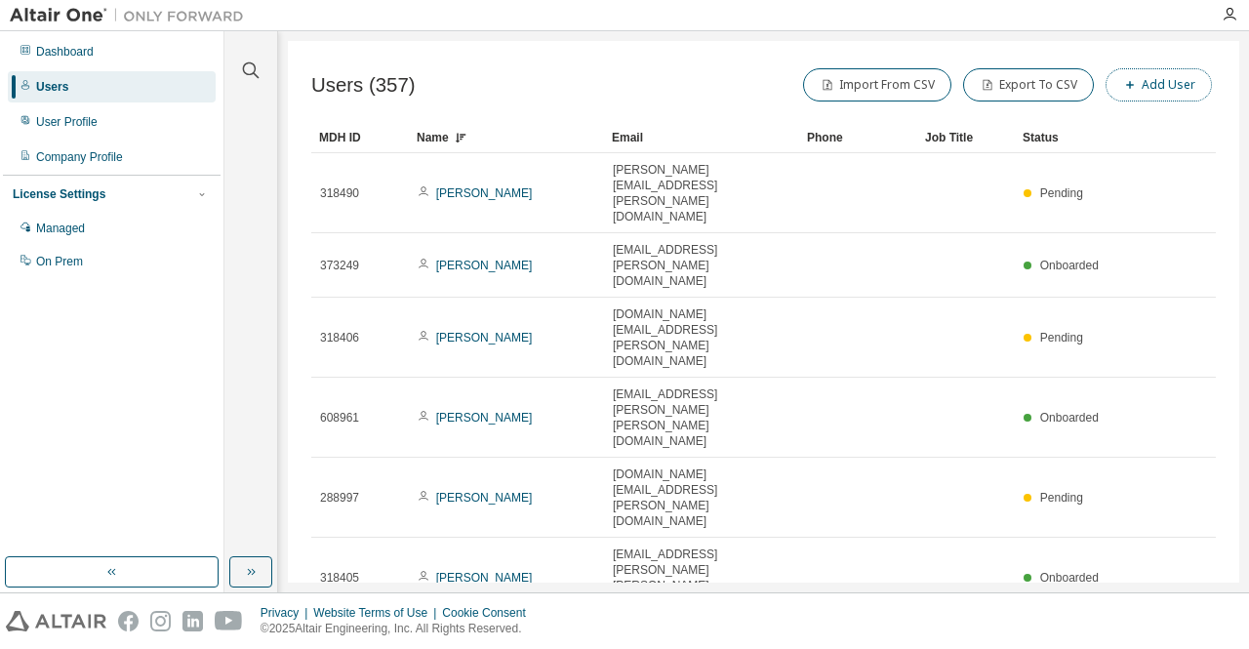
click at [1154, 75] on button "Add User" at bounding box center [1159, 84] width 106 height 33
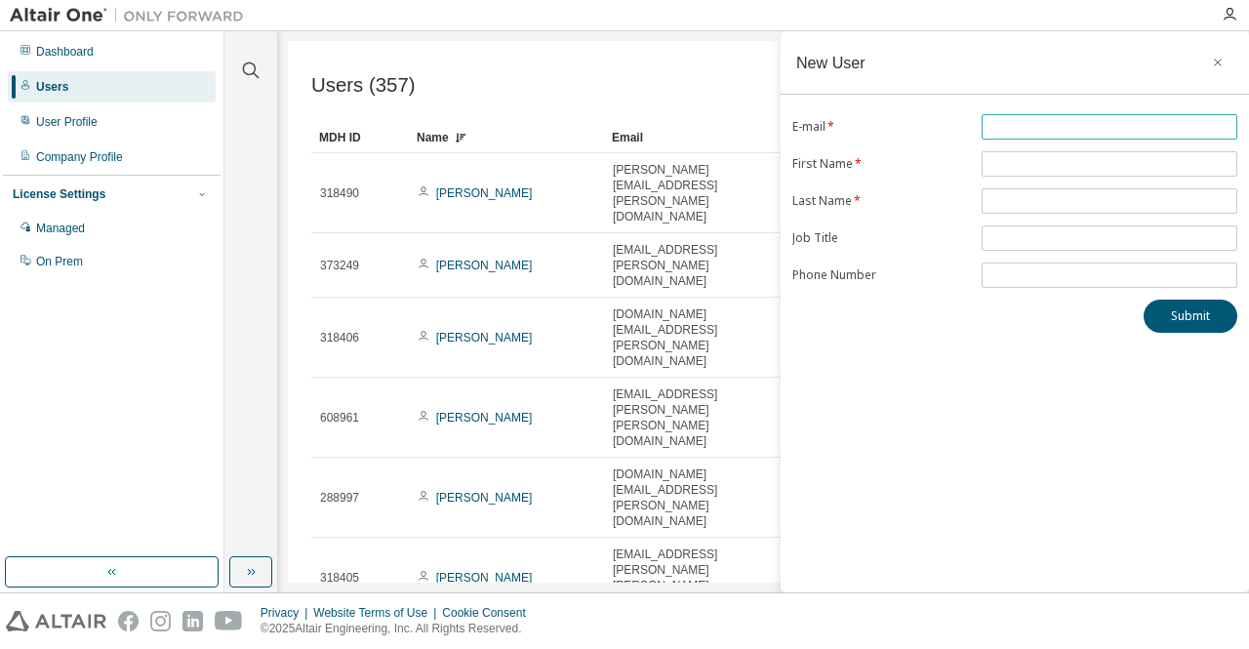
click at [1023, 124] on input "text" at bounding box center [1110, 127] width 246 height 16
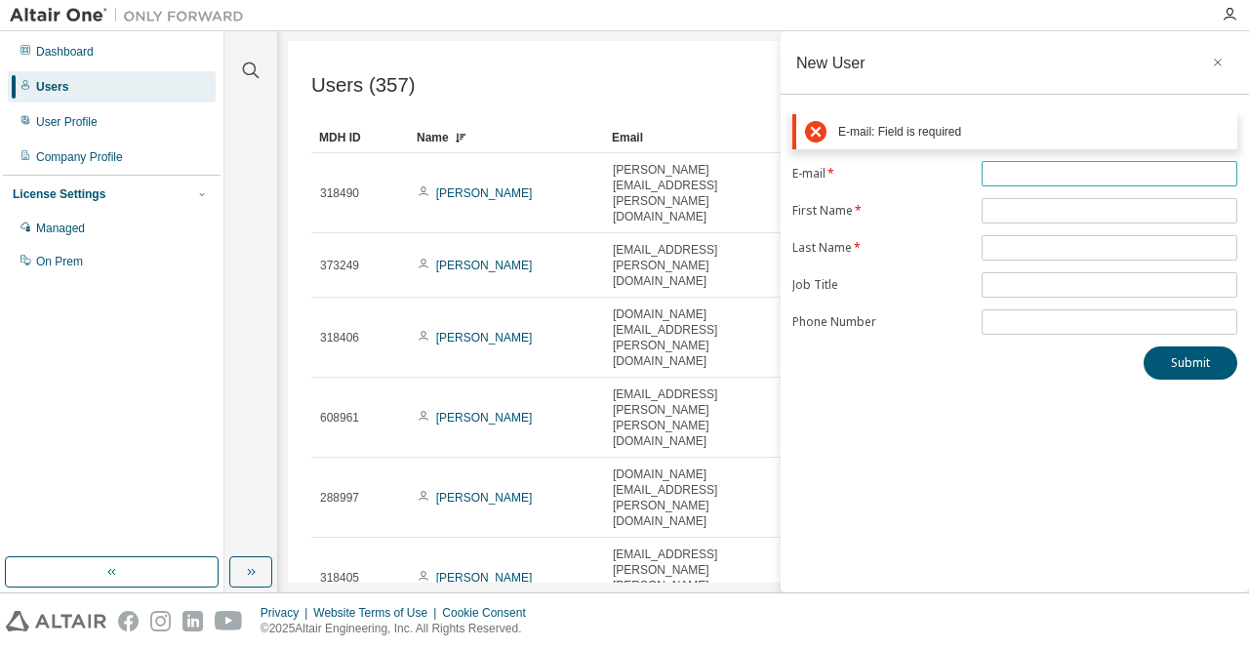
paste input "**********"
type input "**********"
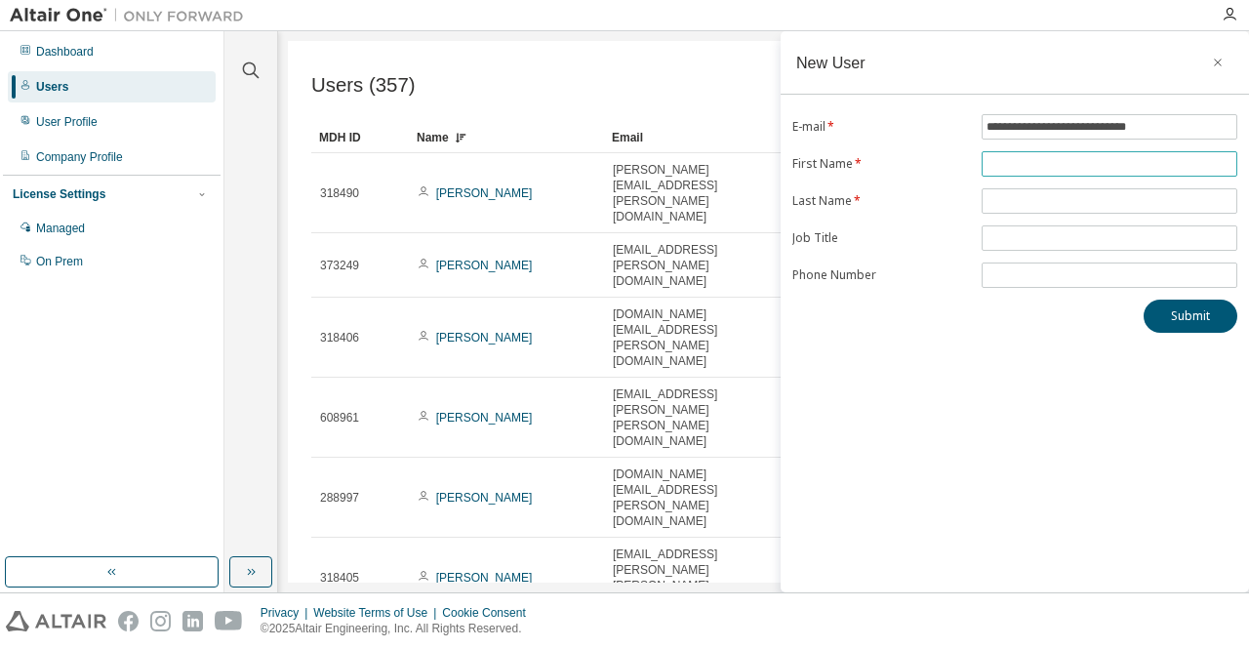
click at [1039, 215] on form "**********" at bounding box center [1015, 201] width 445 height 174
type input "*********"
type input "*****"
click at [1050, 365] on div "**********" at bounding box center [1015, 311] width 469 height 561
click at [1204, 317] on button "Submit" at bounding box center [1191, 316] width 94 height 33
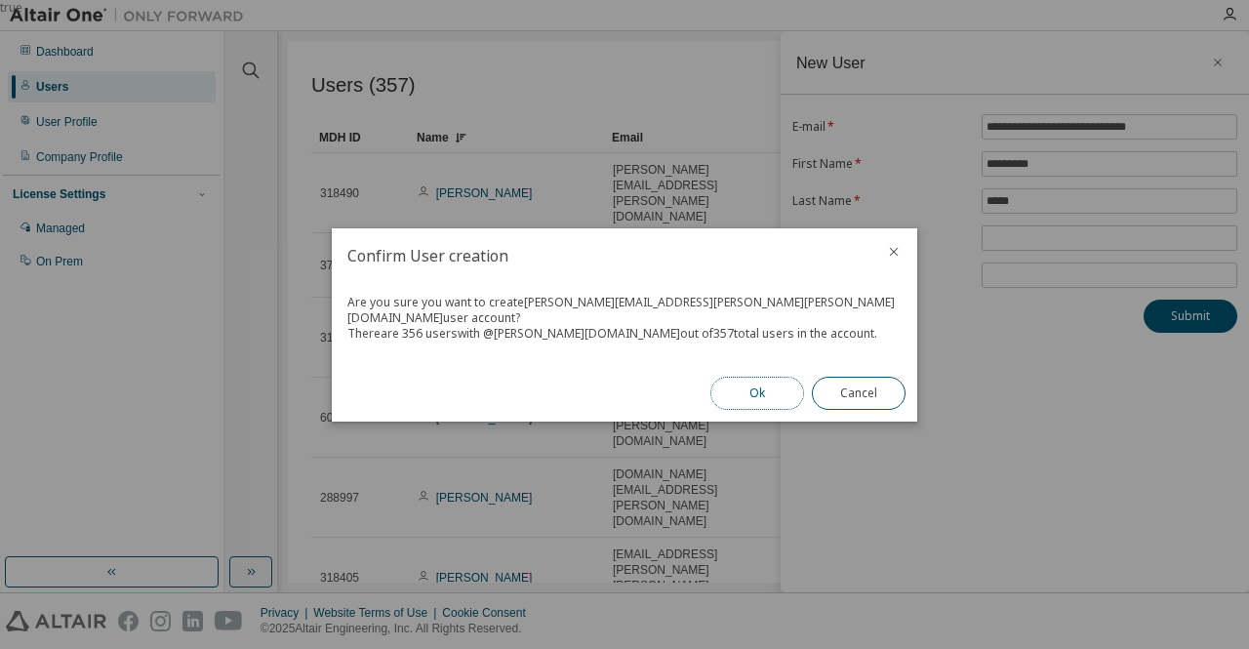
click at [734, 384] on button "Ok" at bounding box center [758, 393] width 94 height 33
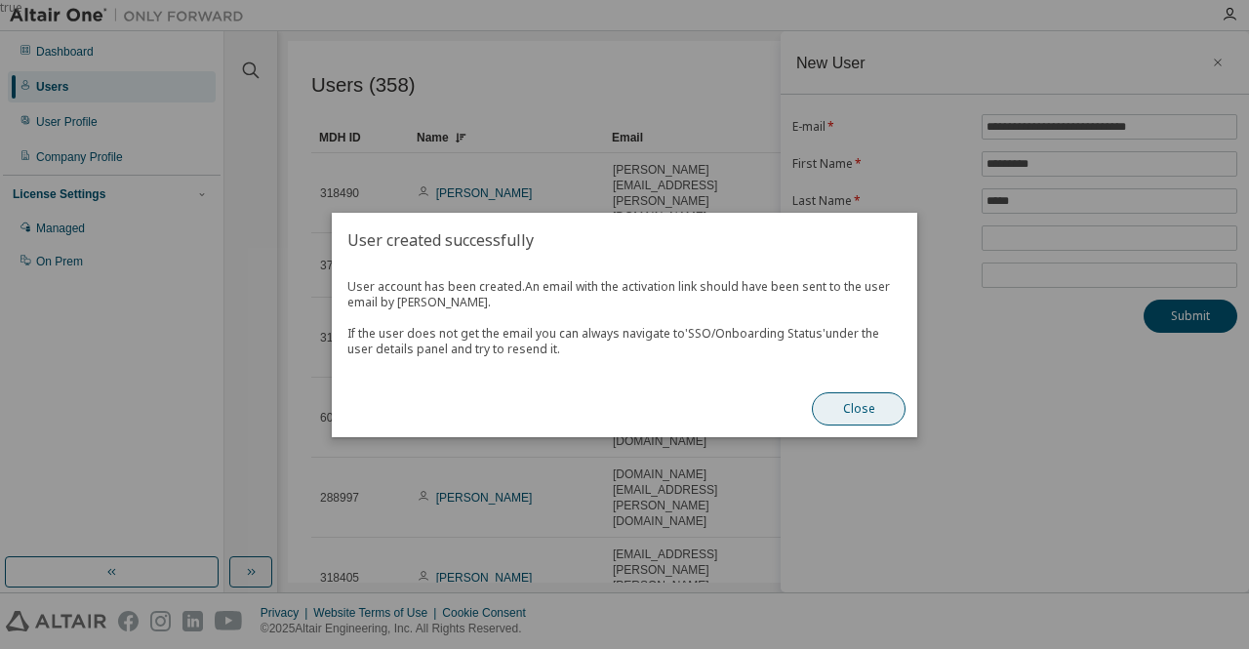
click at [872, 423] on button "Close" at bounding box center [859, 408] width 94 height 33
